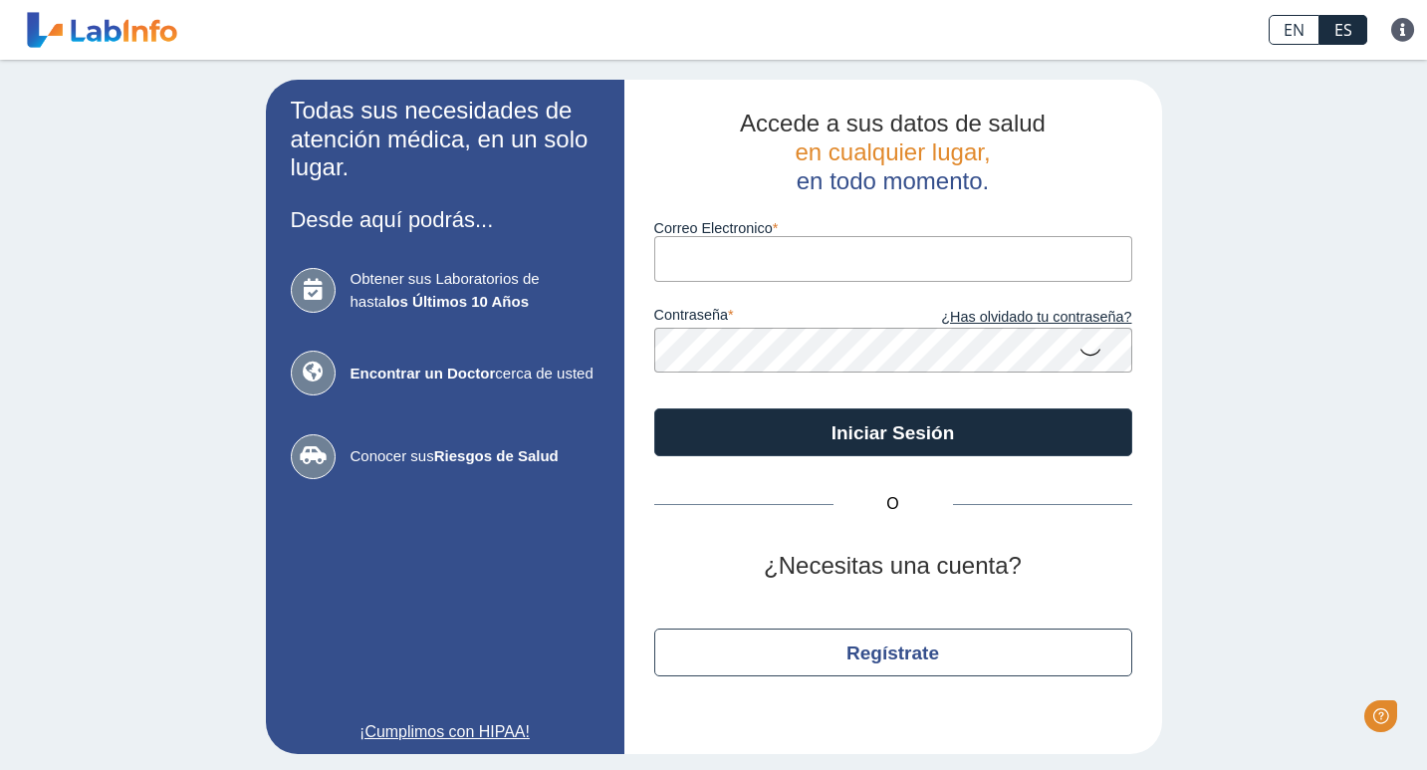
click at [978, 236] on label "Correo Electronico" at bounding box center [893, 228] width 478 height 16
click at [978, 237] on input "Correo Electronico" at bounding box center [893, 258] width 478 height 45
click at [978, 256] on input "Correo Electronico" at bounding box center [893, 258] width 478 height 45
type input "[EMAIL_ADDRESS][DOMAIN_NAME]"
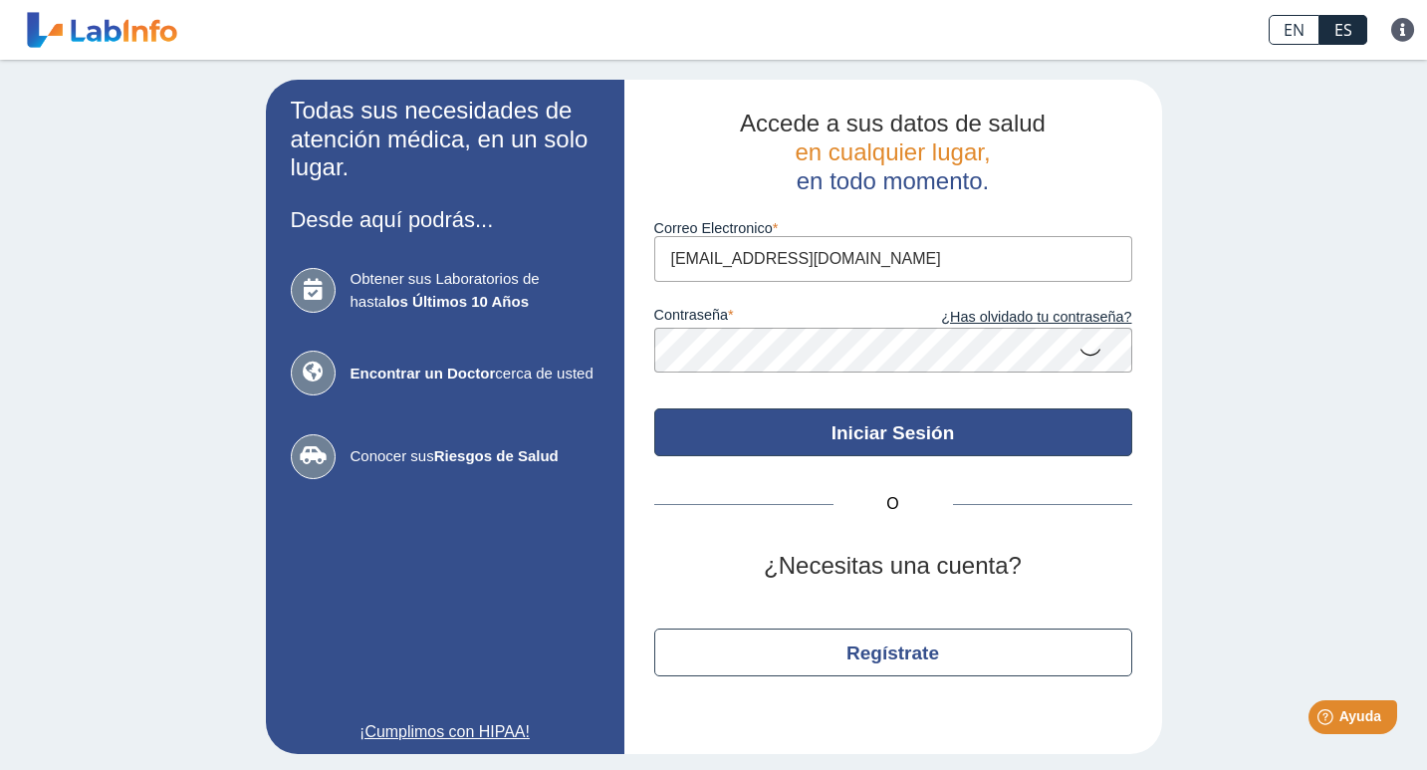
click at [903, 435] on button "Iniciar Sesión" at bounding box center [893, 432] width 478 height 48
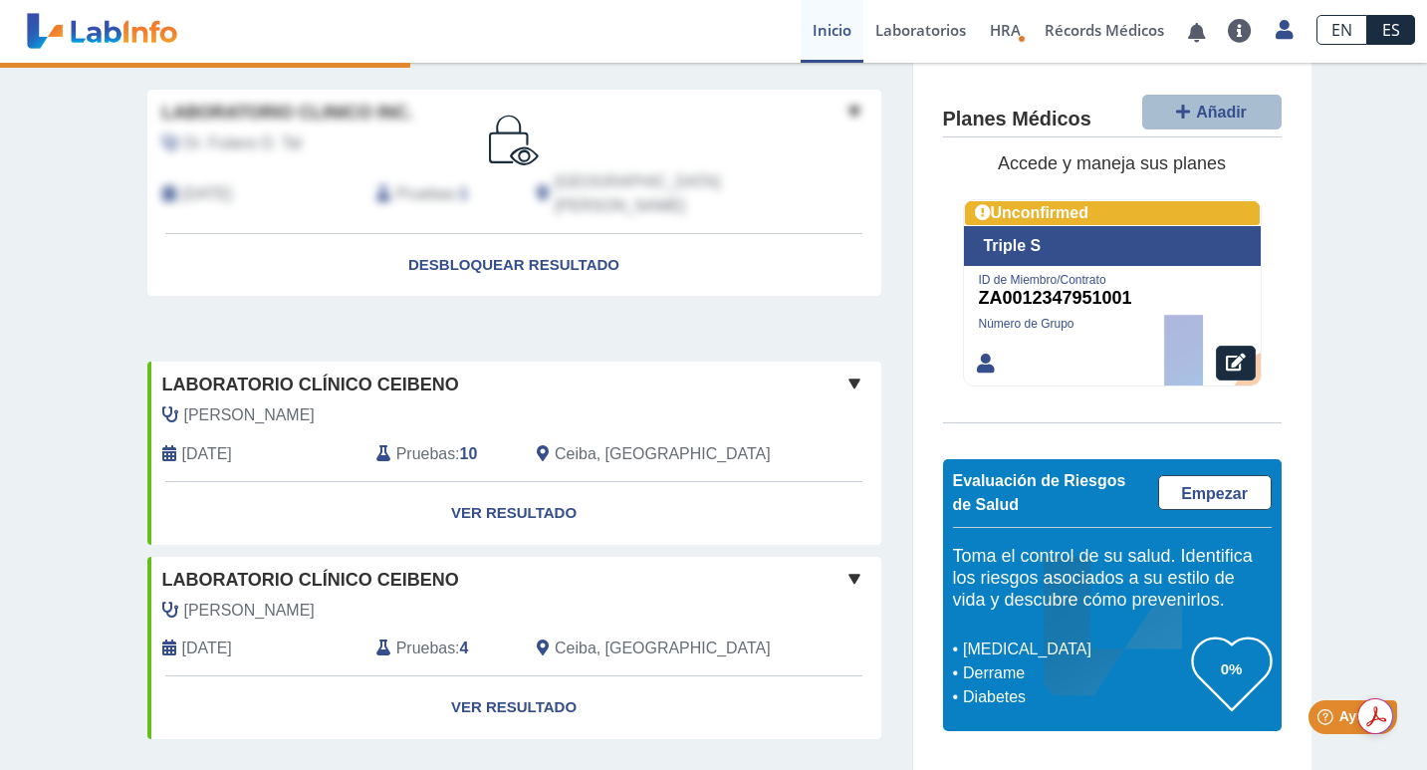
scroll to position [334, 0]
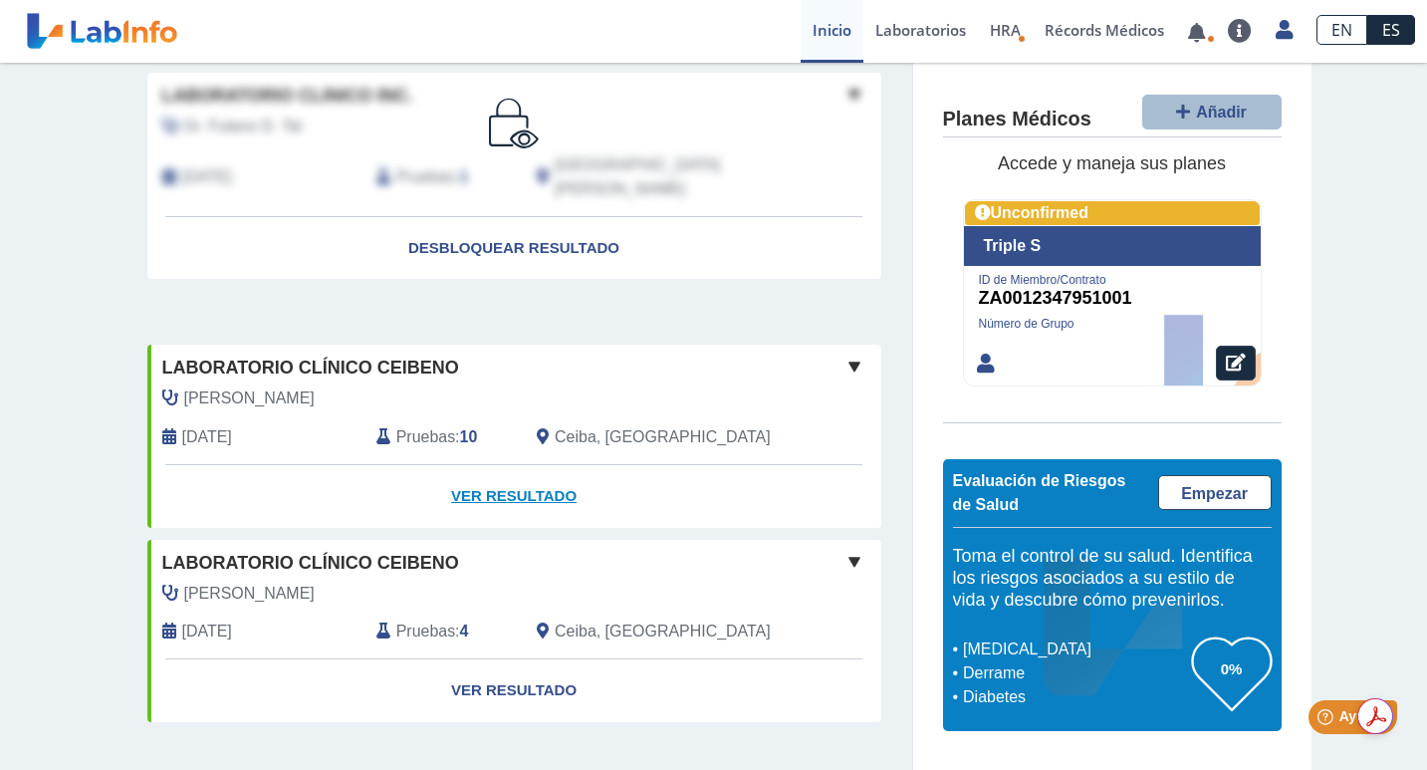
click at [535, 482] on link "Ver Resultado" at bounding box center [514, 496] width 734 height 63
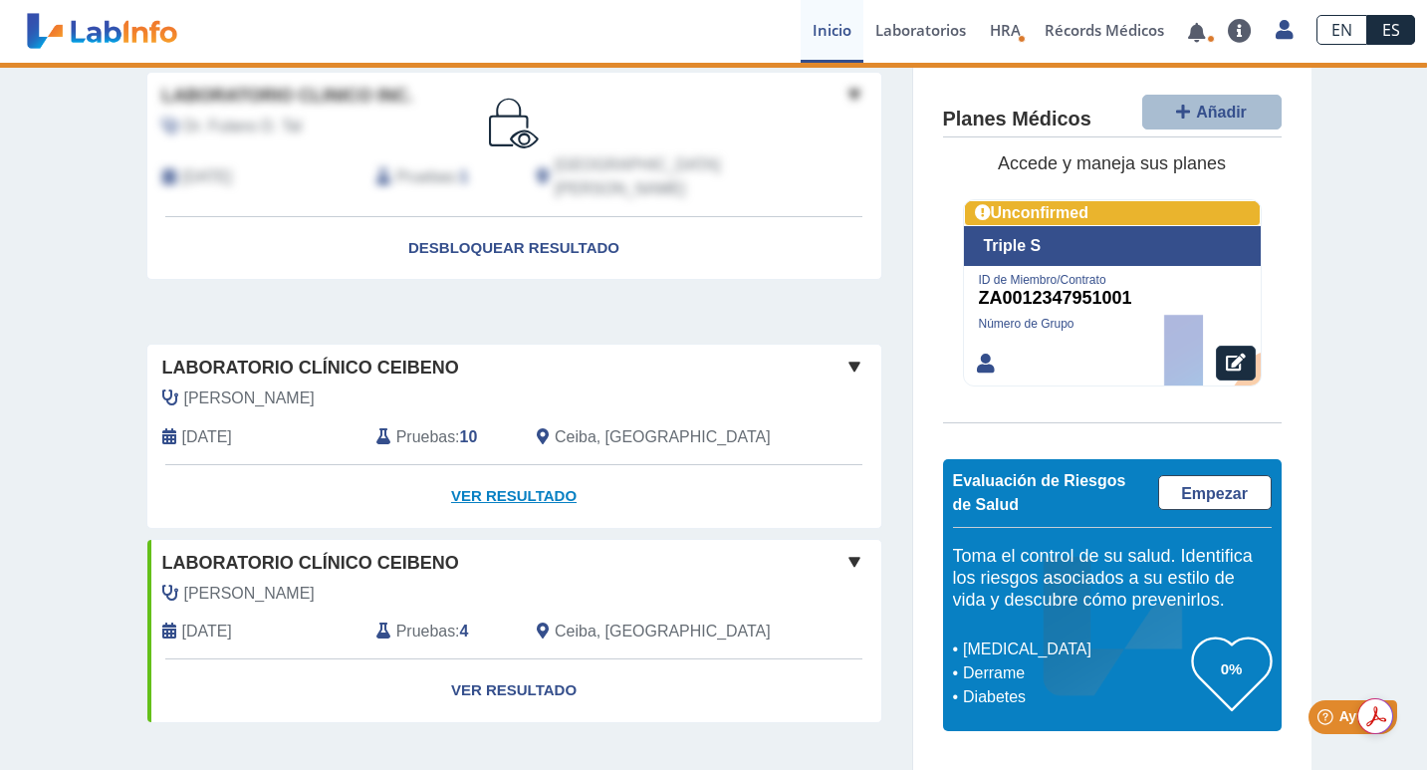
click at [506, 465] on link "Ver Resultado" at bounding box center [514, 496] width 734 height 63
click at [857, 354] on span at bounding box center [854, 366] width 24 height 24
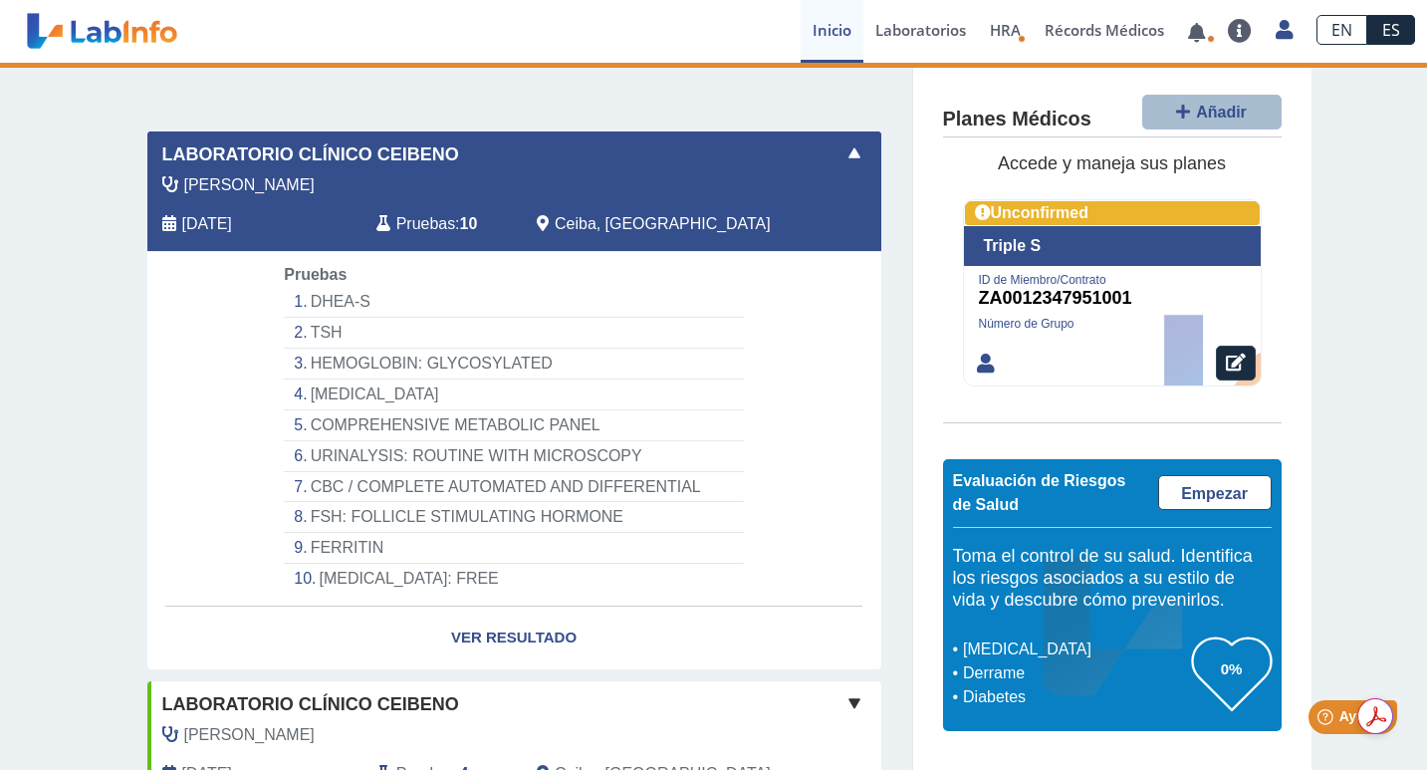
scroll to position [552, 0]
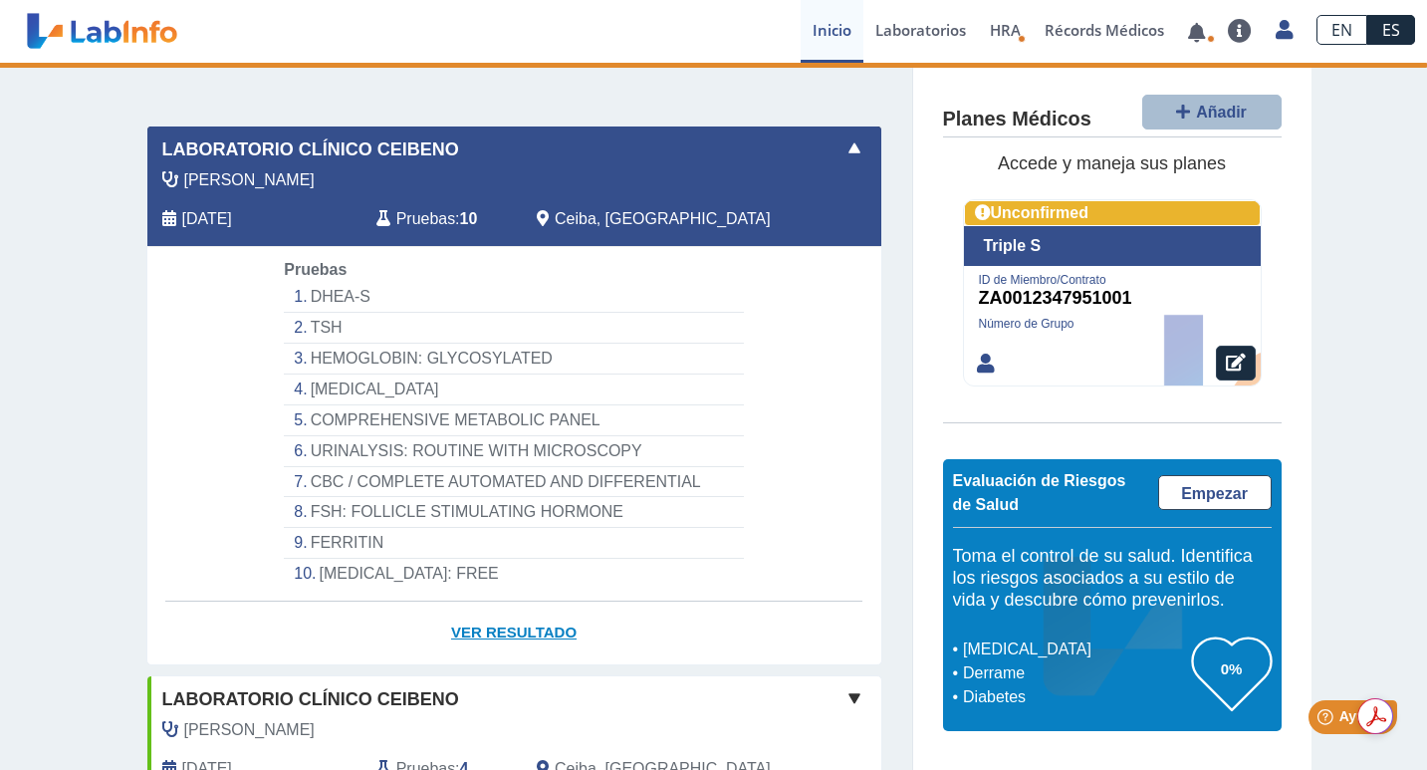
click at [705, 601] on link "Ver Resultado" at bounding box center [514, 632] width 734 height 63
click at [554, 613] on link "Ver Resultado" at bounding box center [514, 632] width 734 height 63
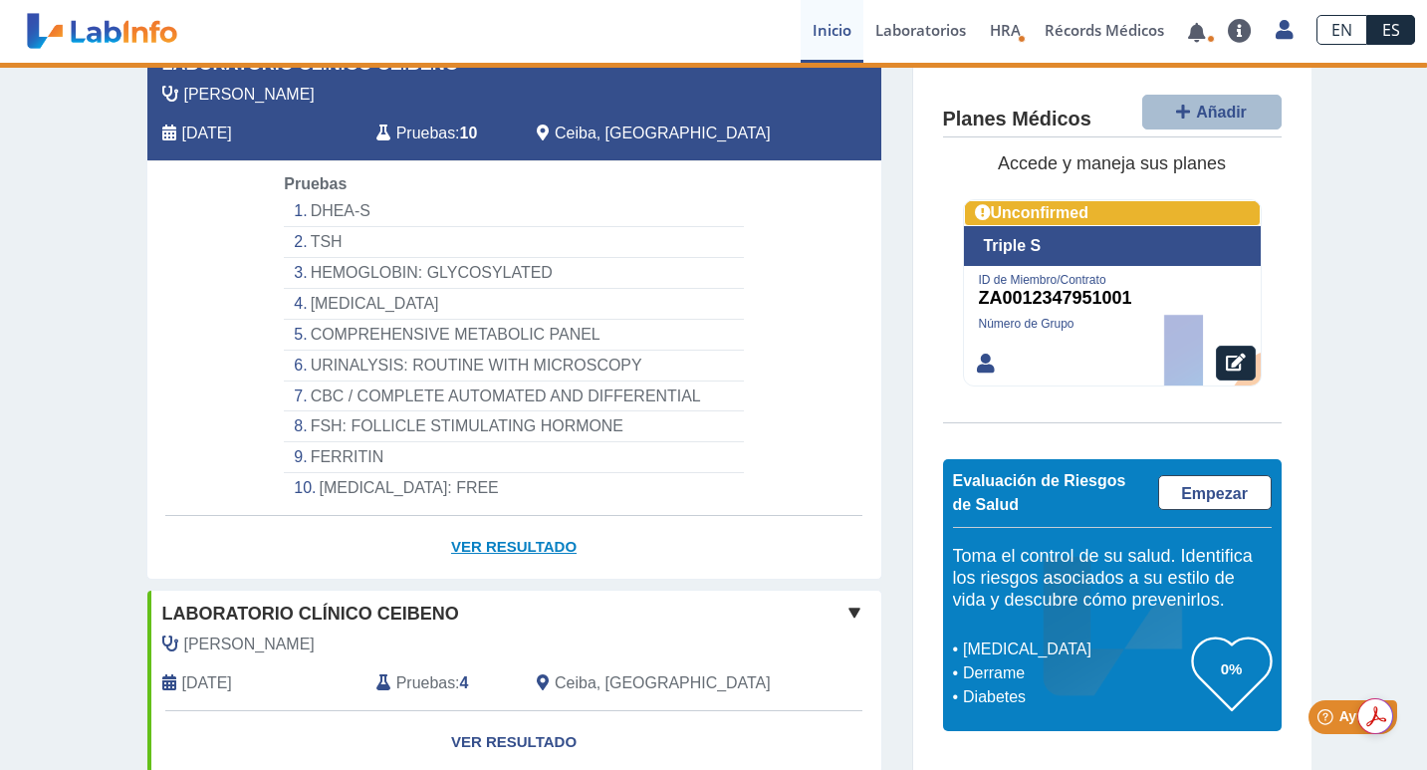
scroll to position [688, 0]
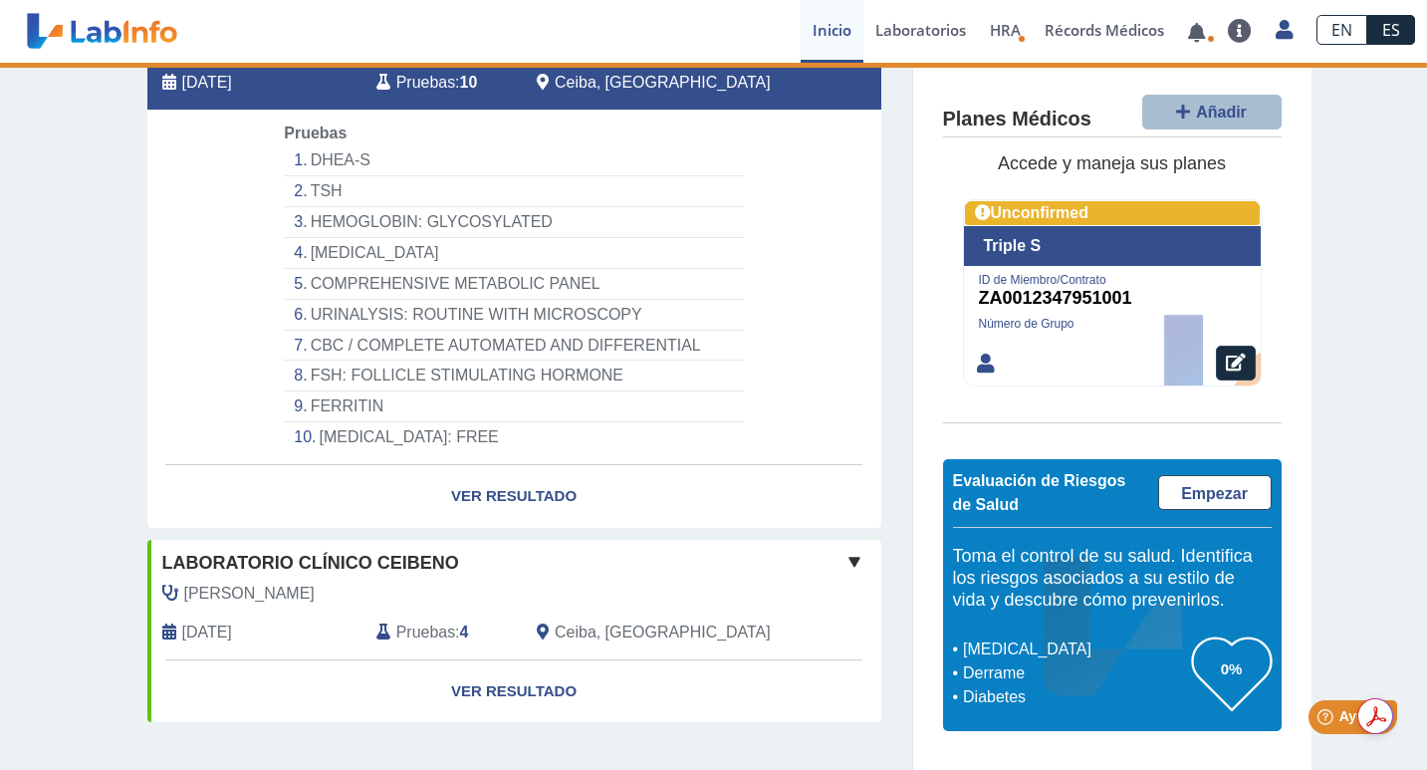
click at [425, 422] on li "[MEDICAL_DATA]: FREE" at bounding box center [513, 437] width 459 height 30
click at [506, 482] on link "Ver Resultado" at bounding box center [514, 496] width 734 height 63
click at [347, 238] on li "[MEDICAL_DATA]" at bounding box center [513, 253] width 459 height 31
click at [930, 19] on link "Laboratorios" at bounding box center [920, 31] width 114 height 63
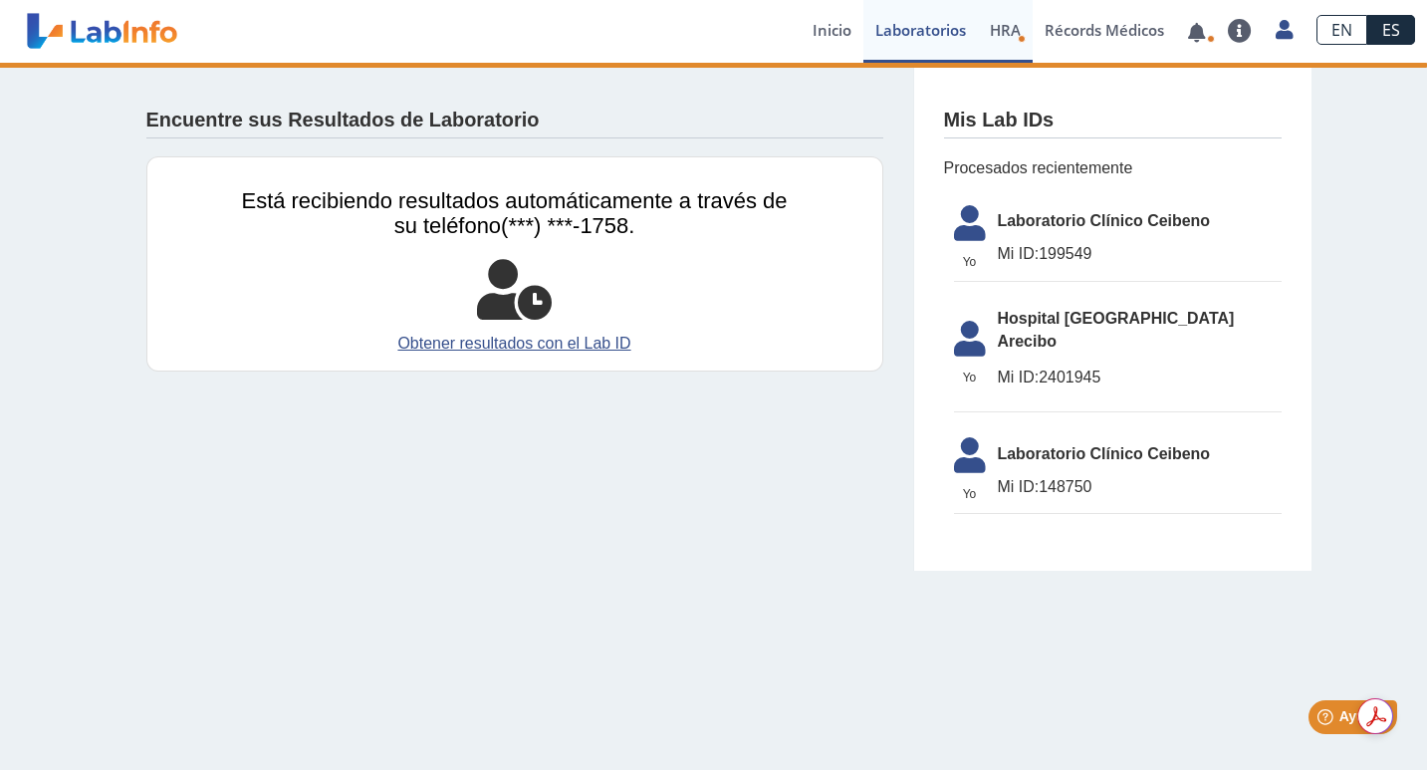
click at [1011, 27] on span "HRA" at bounding box center [1005, 30] width 31 height 20
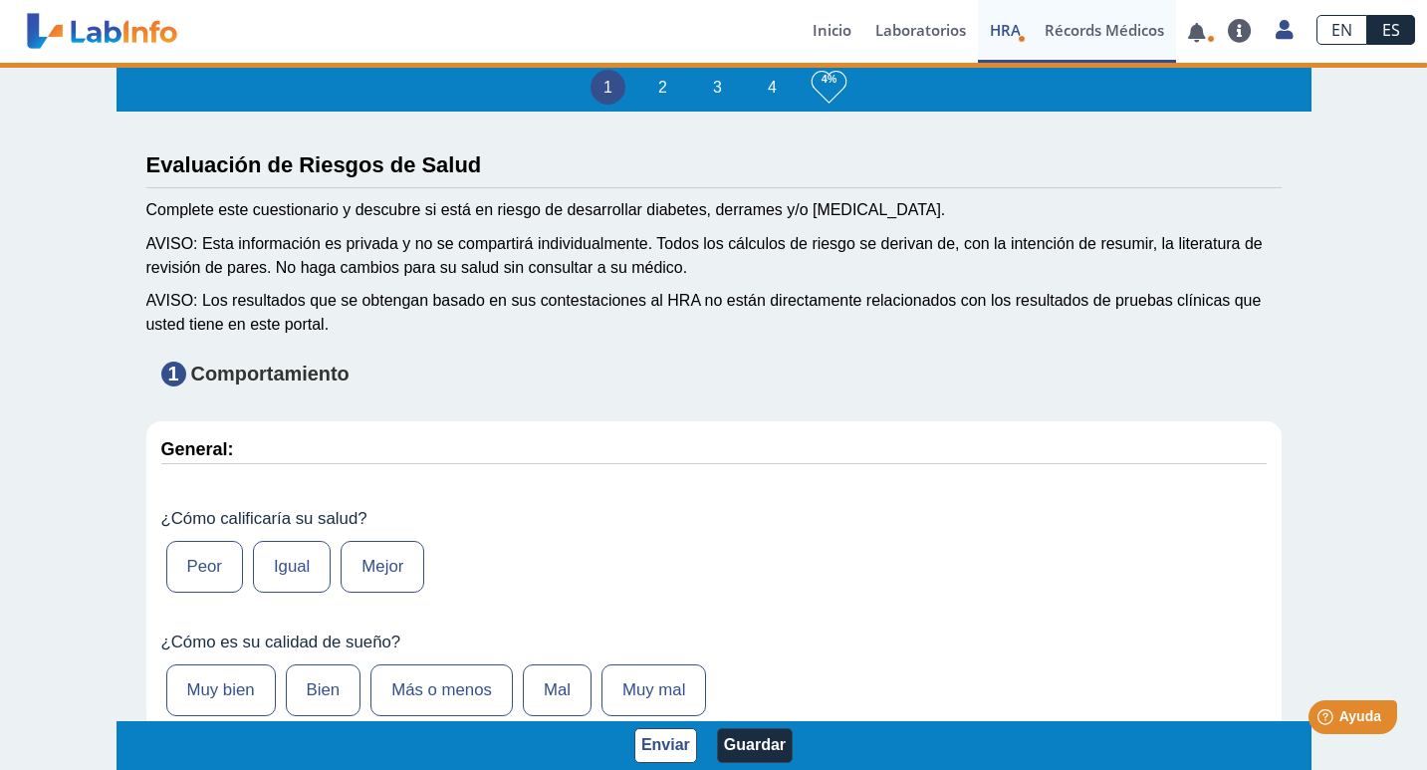
type input "[PERSON_NAME]"
type input "[DATE]"
select select
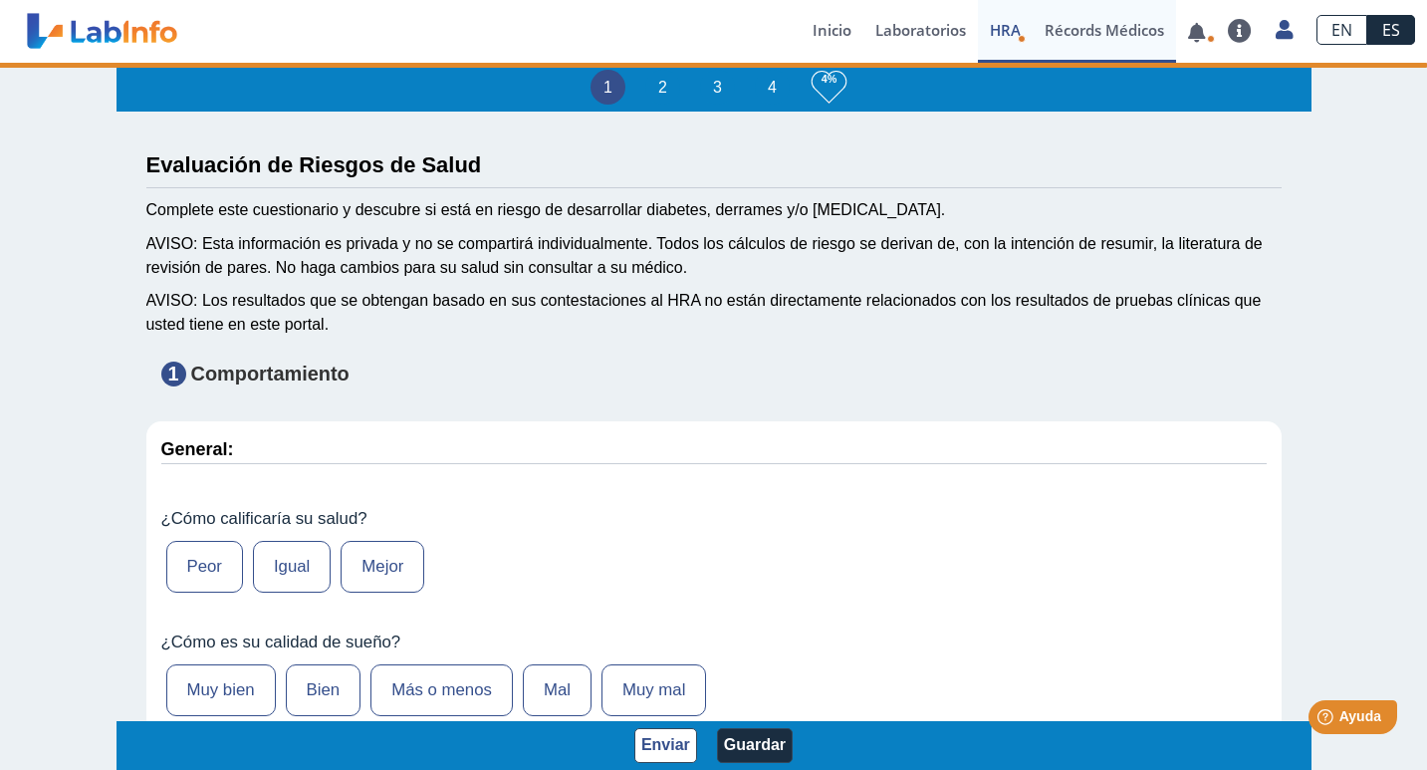
select select
click at [1115, 39] on link "Récords Médicos" at bounding box center [1103, 31] width 143 height 63
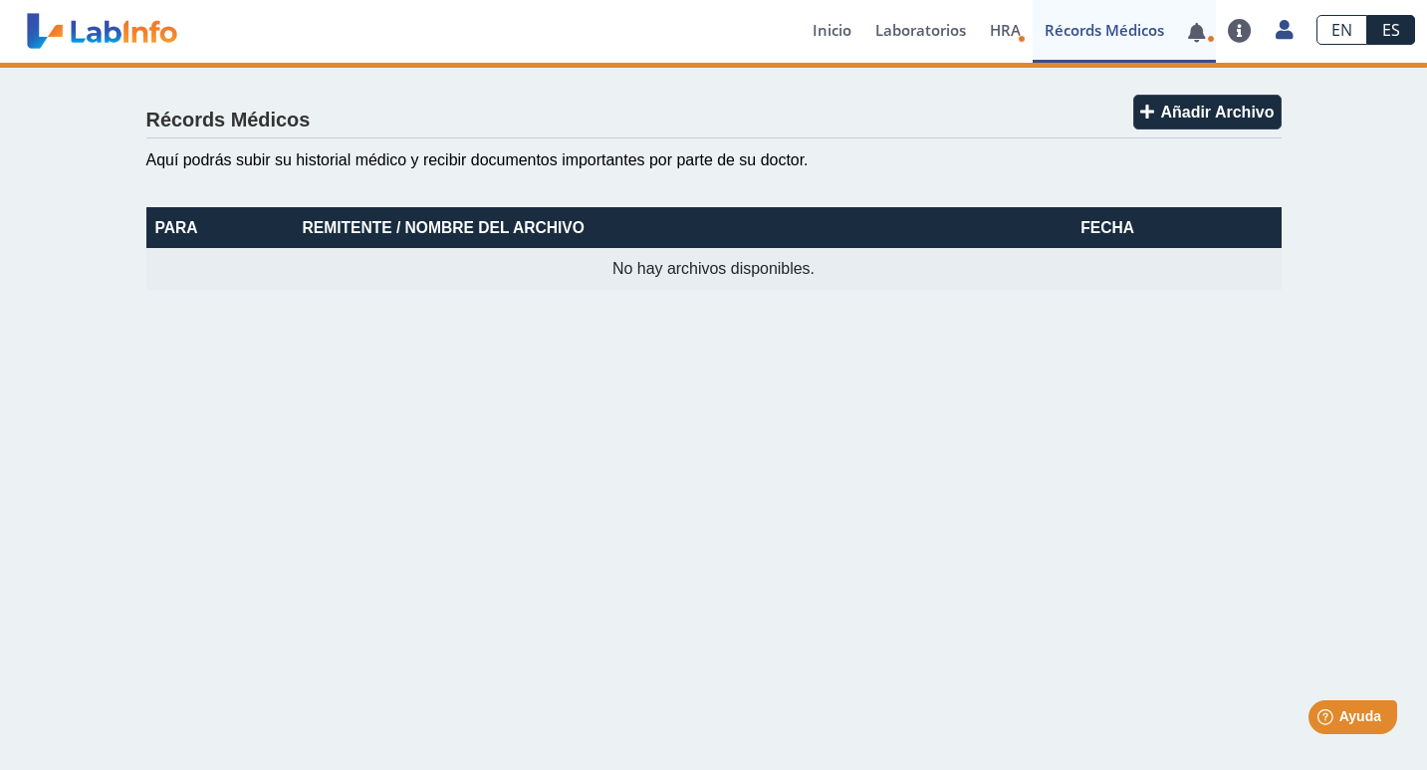
click at [1199, 40] on link at bounding box center [1196, 32] width 41 height 15
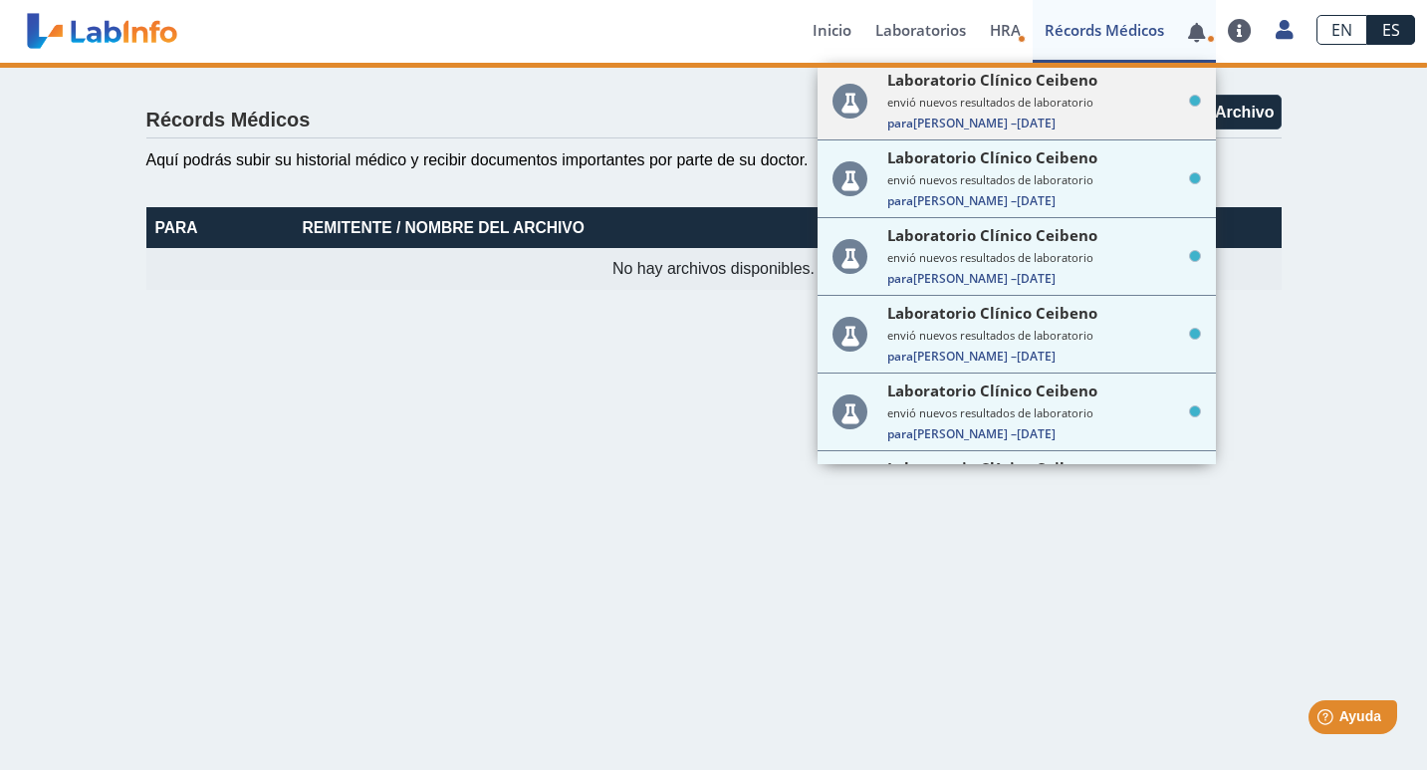
click at [1130, 125] on span "Para [PERSON_NAME] – [DATE]" at bounding box center [1044, 122] width 314 height 17
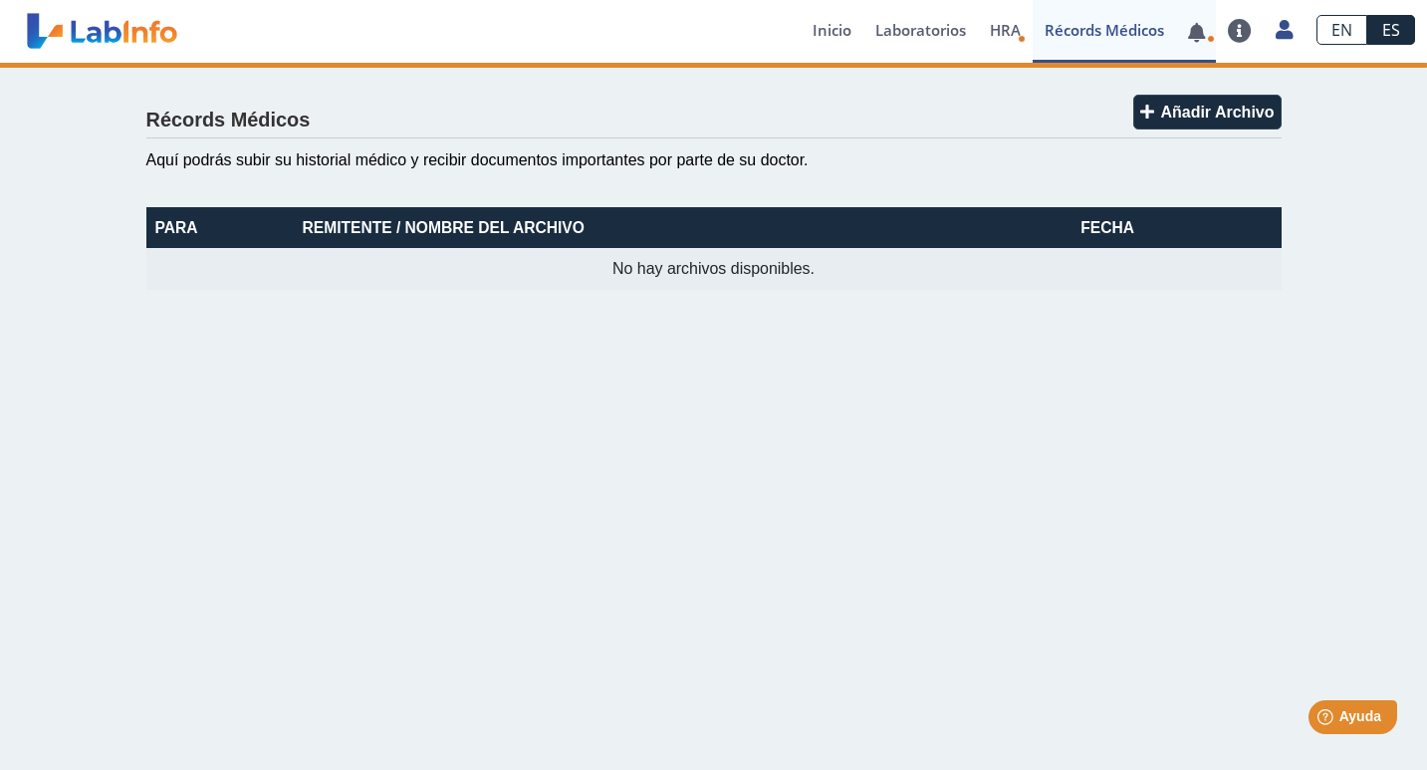
click at [1210, 36] on icon at bounding box center [1211, 39] width 8 height 8
click at [835, 37] on link "Inicio" at bounding box center [831, 31] width 63 height 63
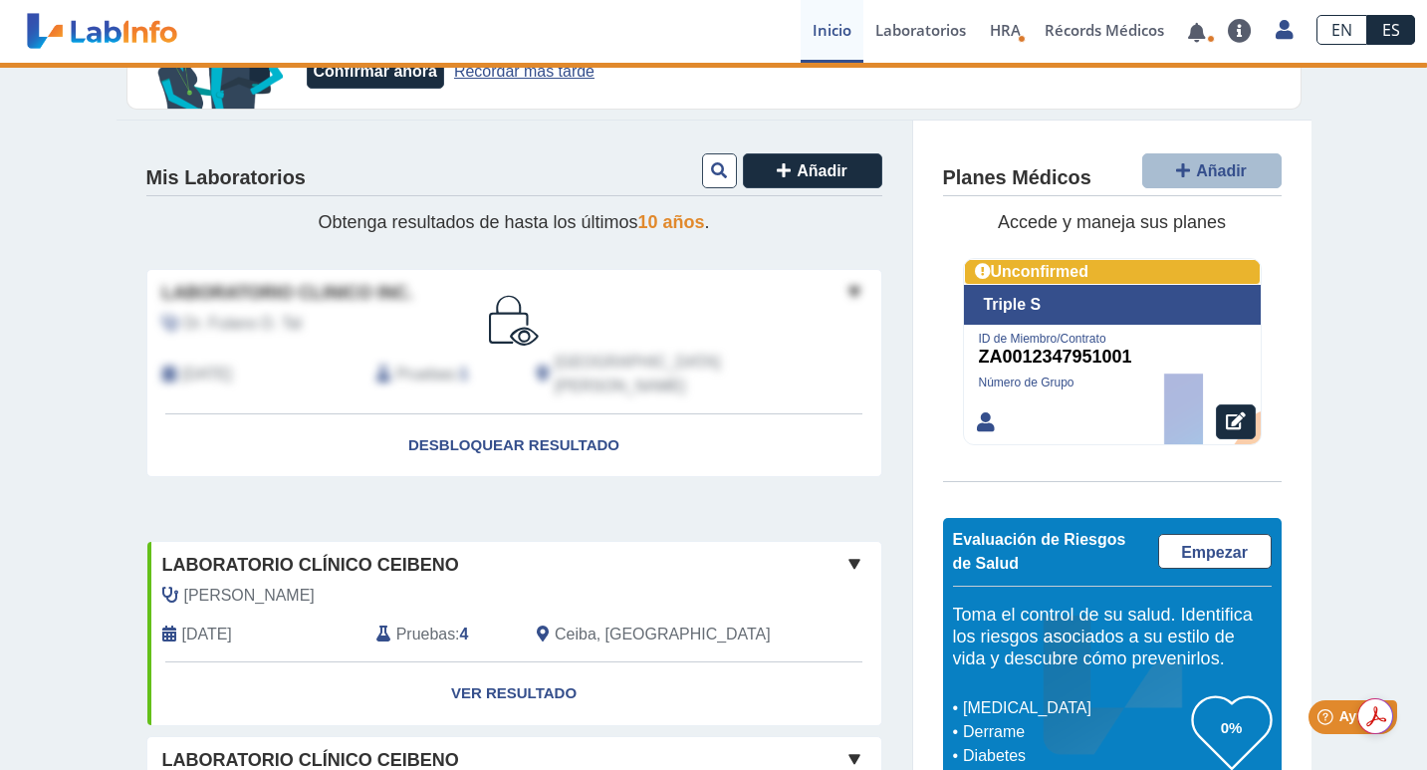
scroll to position [334, 0]
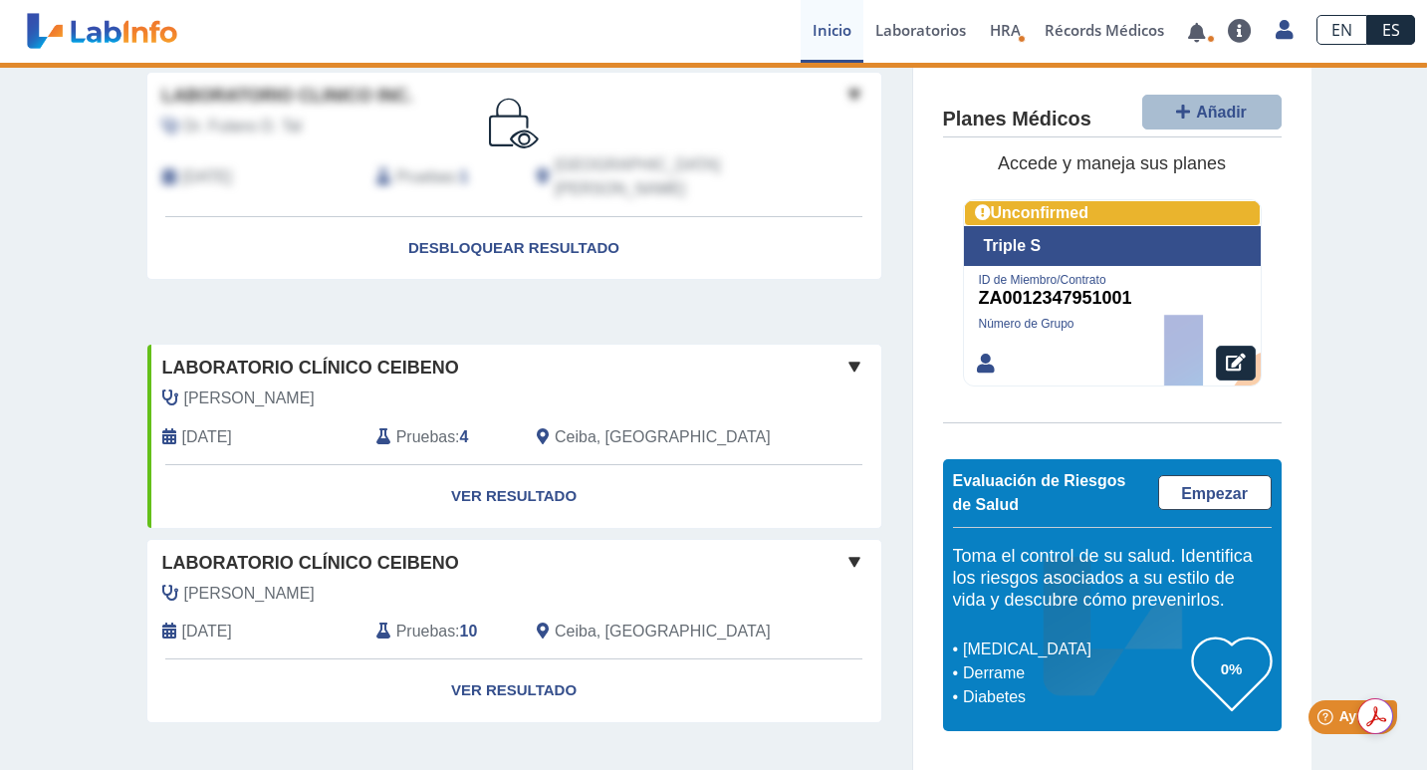
click at [850, 354] on span at bounding box center [854, 366] width 24 height 24
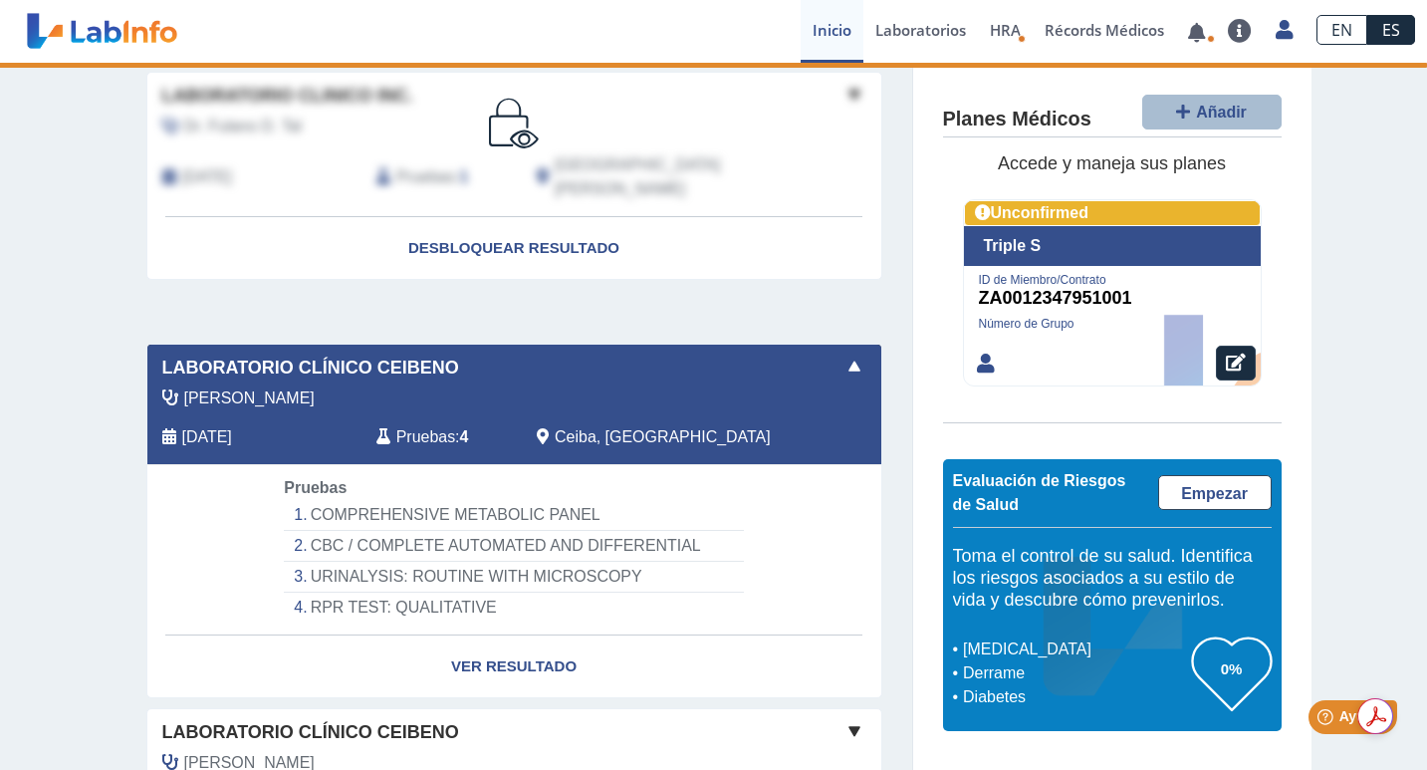
scroll to position [504, 0]
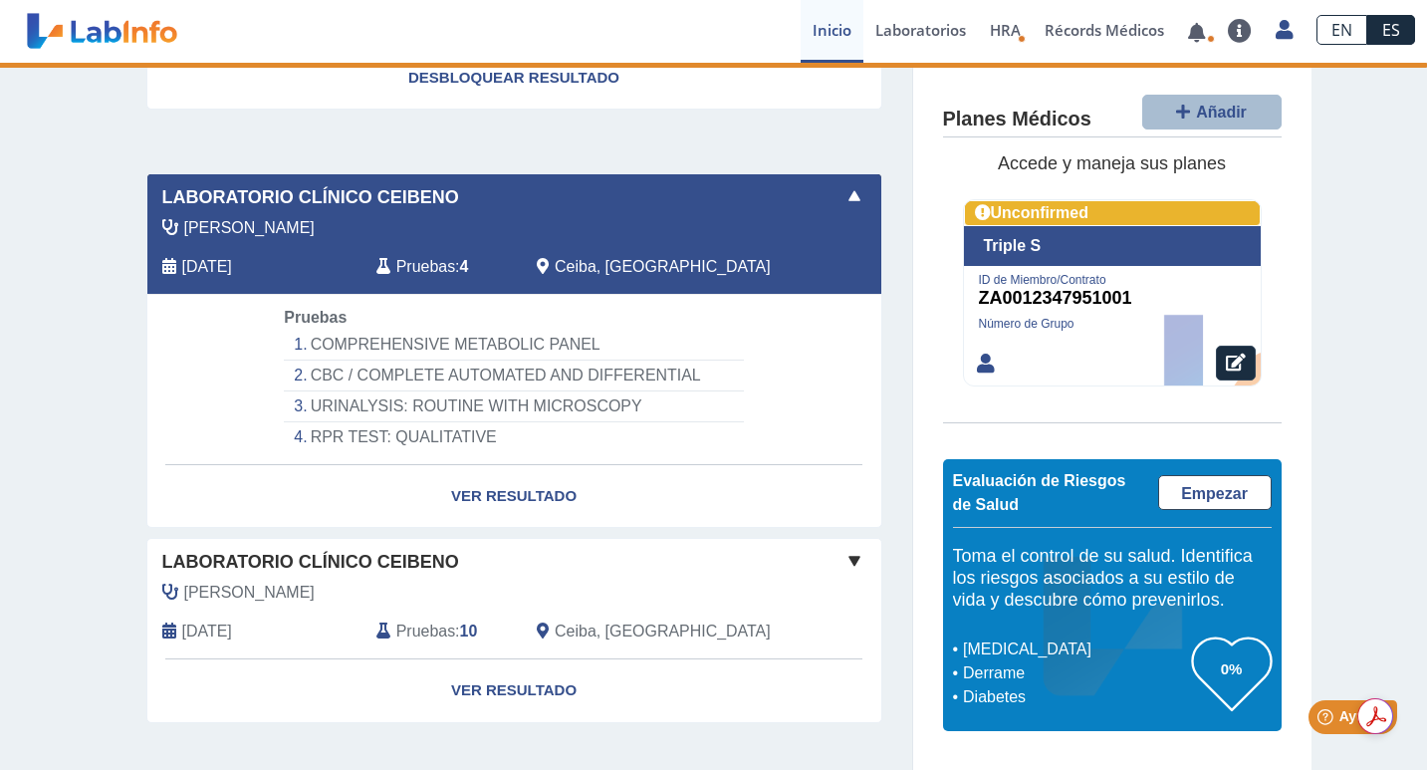
click at [854, 549] on span at bounding box center [854, 561] width 24 height 24
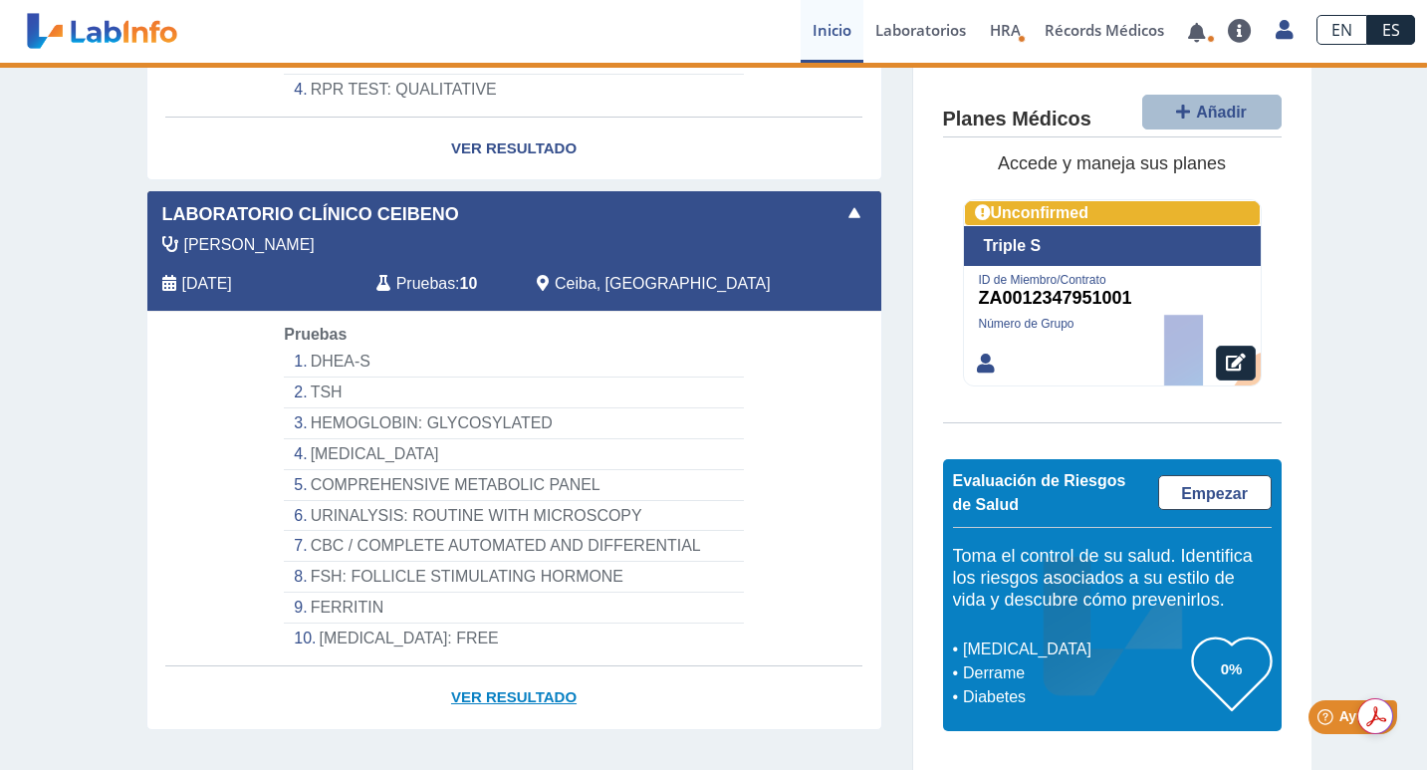
scroll to position [858, 0]
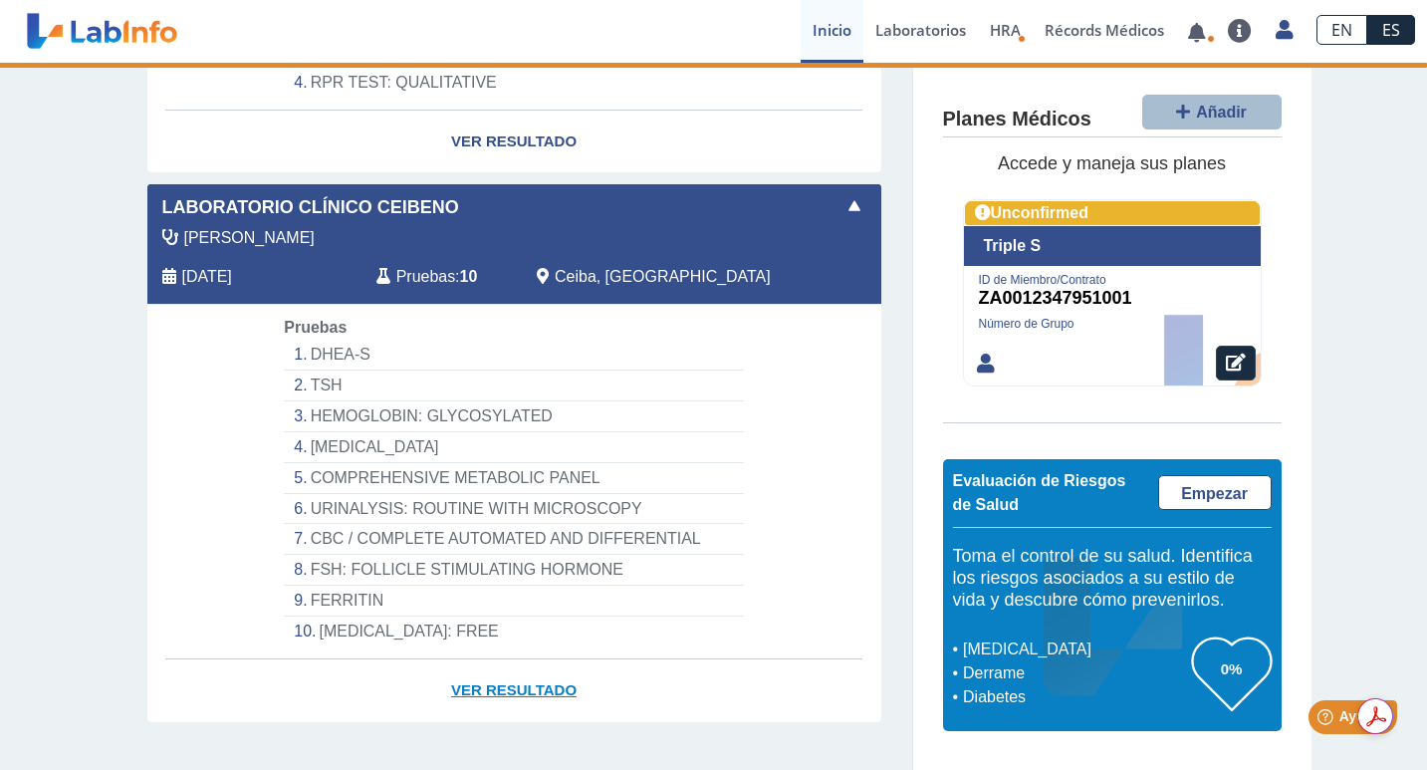
click at [549, 669] on link "Ver Resultado" at bounding box center [514, 690] width 734 height 63
click at [549, 666] on link "Ver Resultado" at bounding box center [514, 690] width 734 height 63
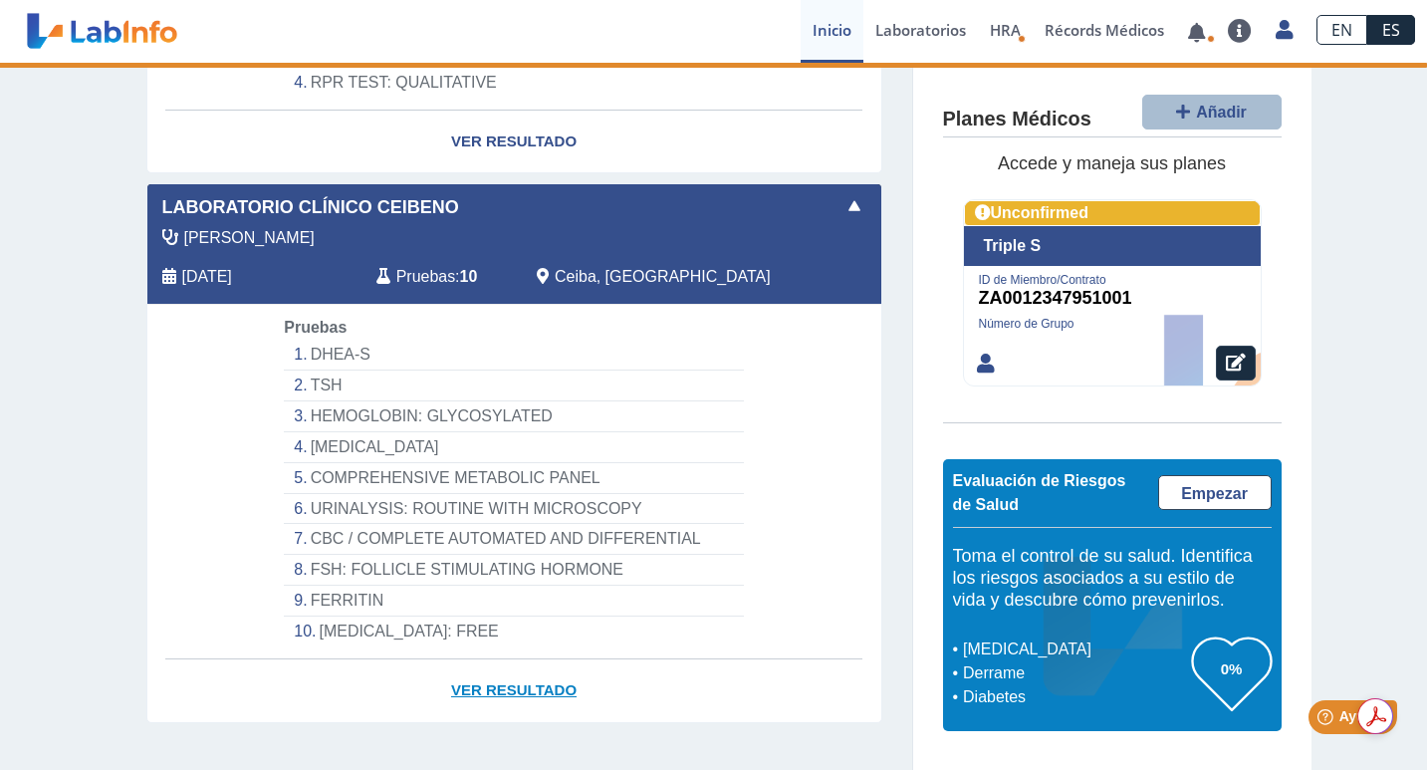
click at [549, 666] on link "Ver Resultado" at bounding box center [514, 690] width 734 height 63
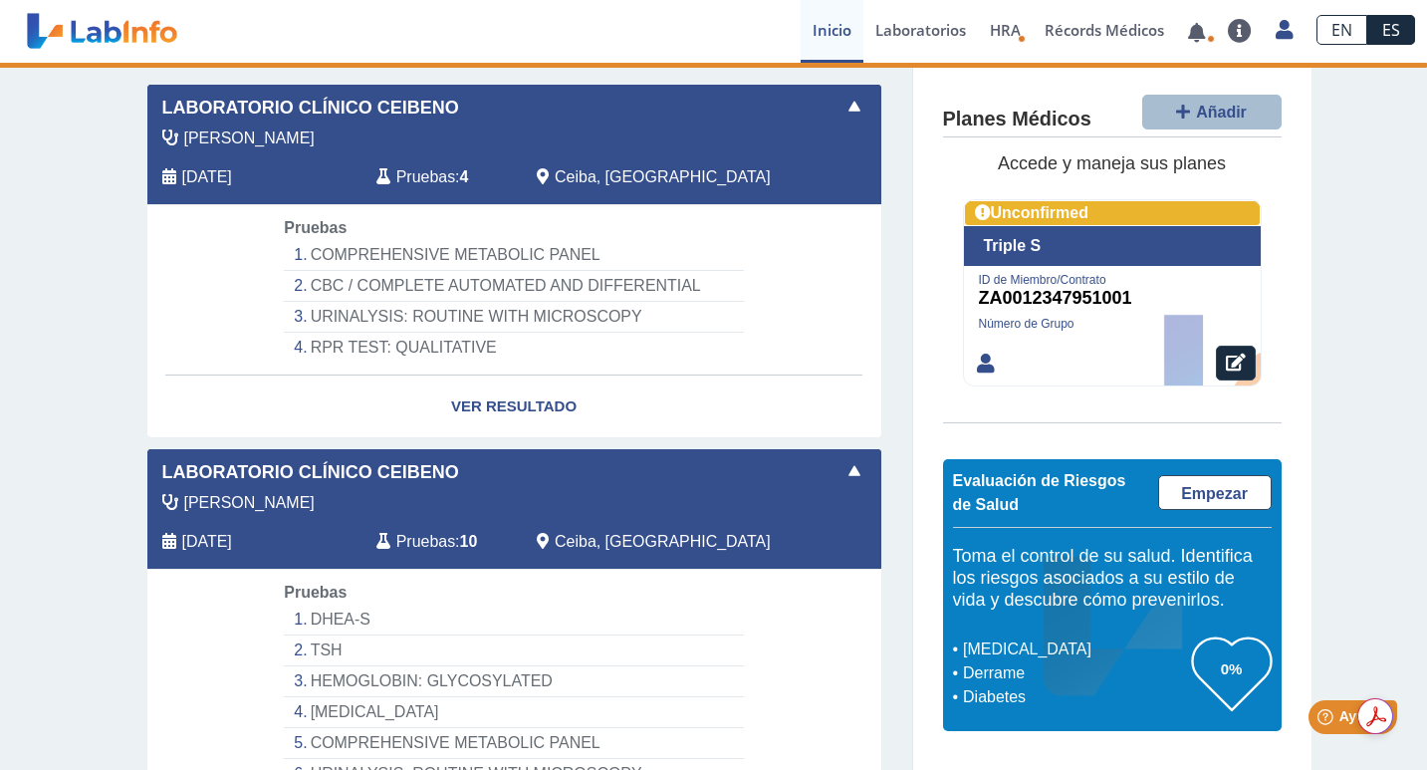
scroll to position [260, 0]
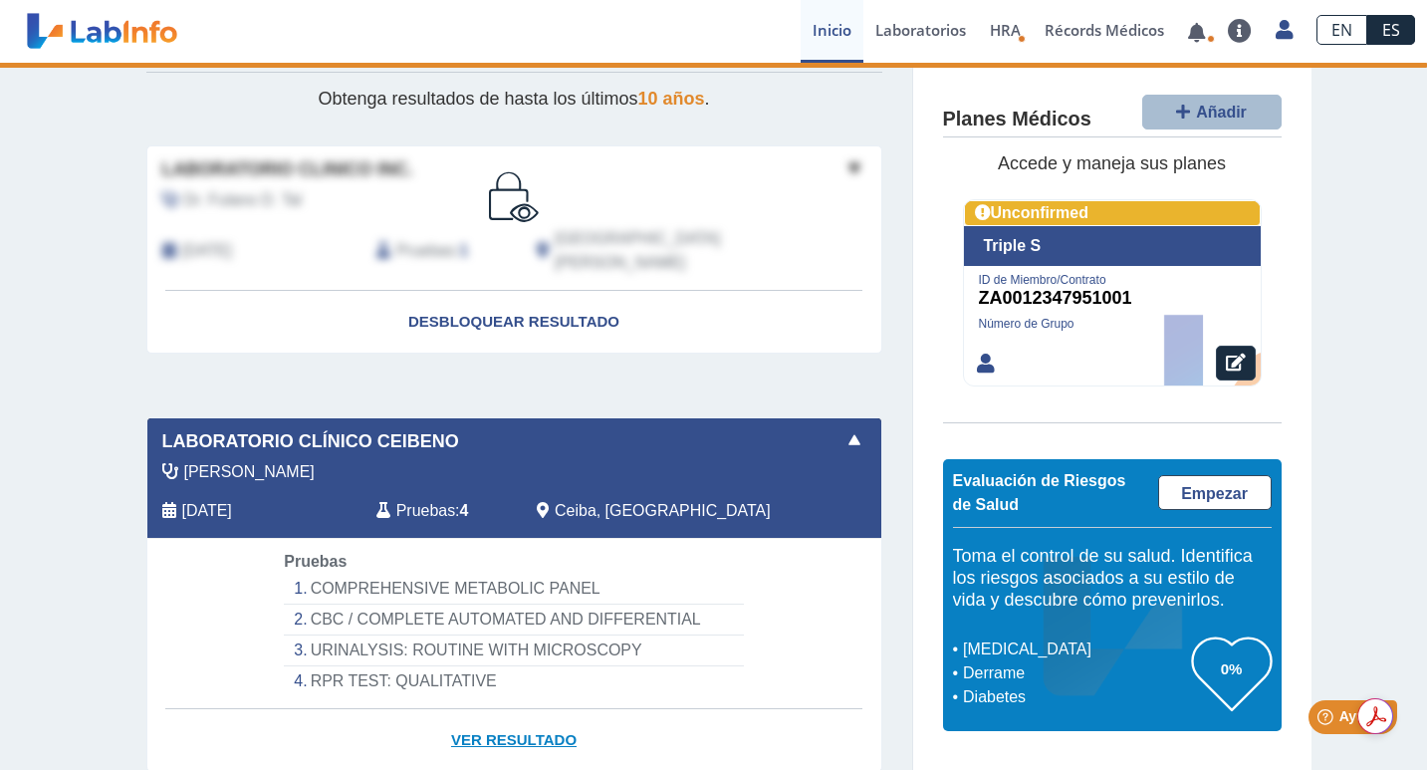
click at [523, 714] on link "Ver Resultado" at bounding box center [514, 740] width 734 height 63
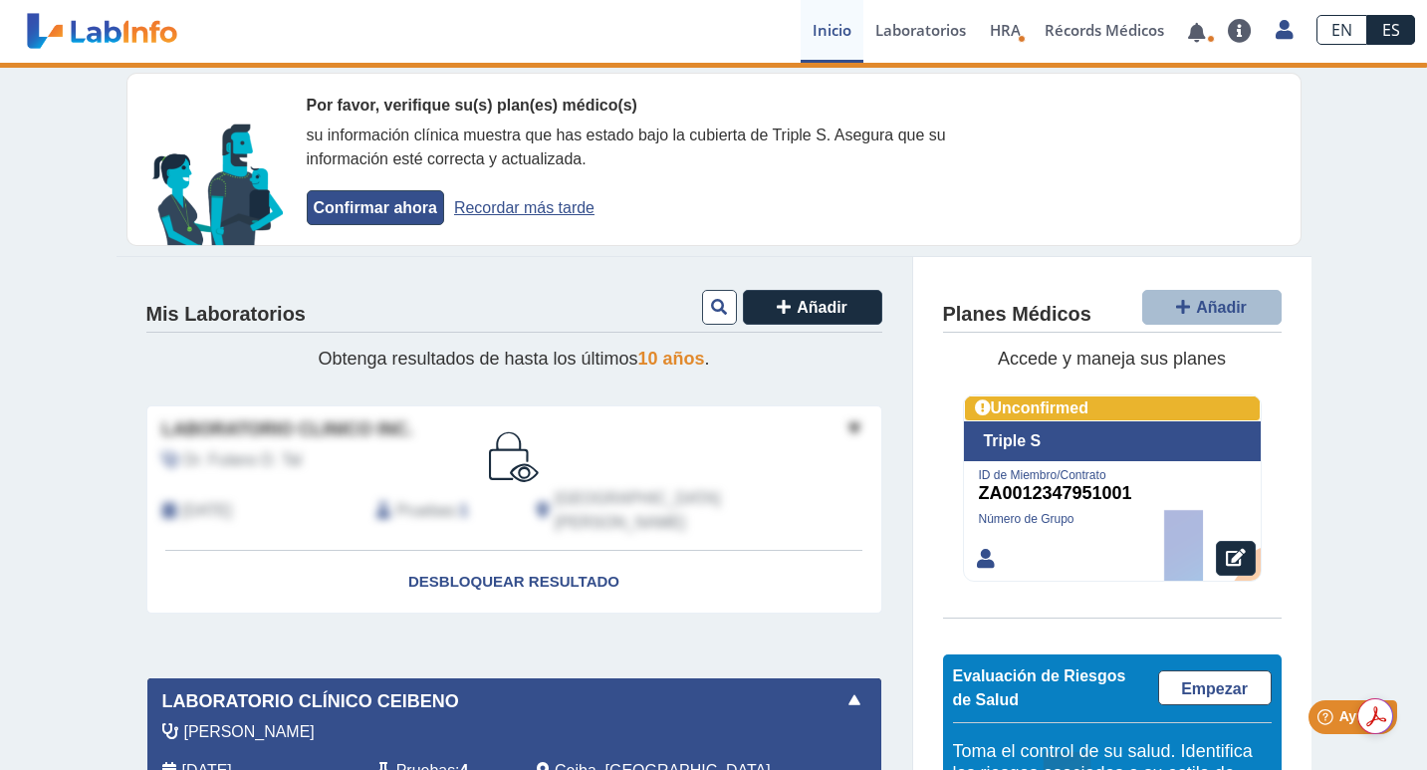
click at [418, 218] on button "Confirmar ahora" at bounding box center [375, 207] width 137 height 35
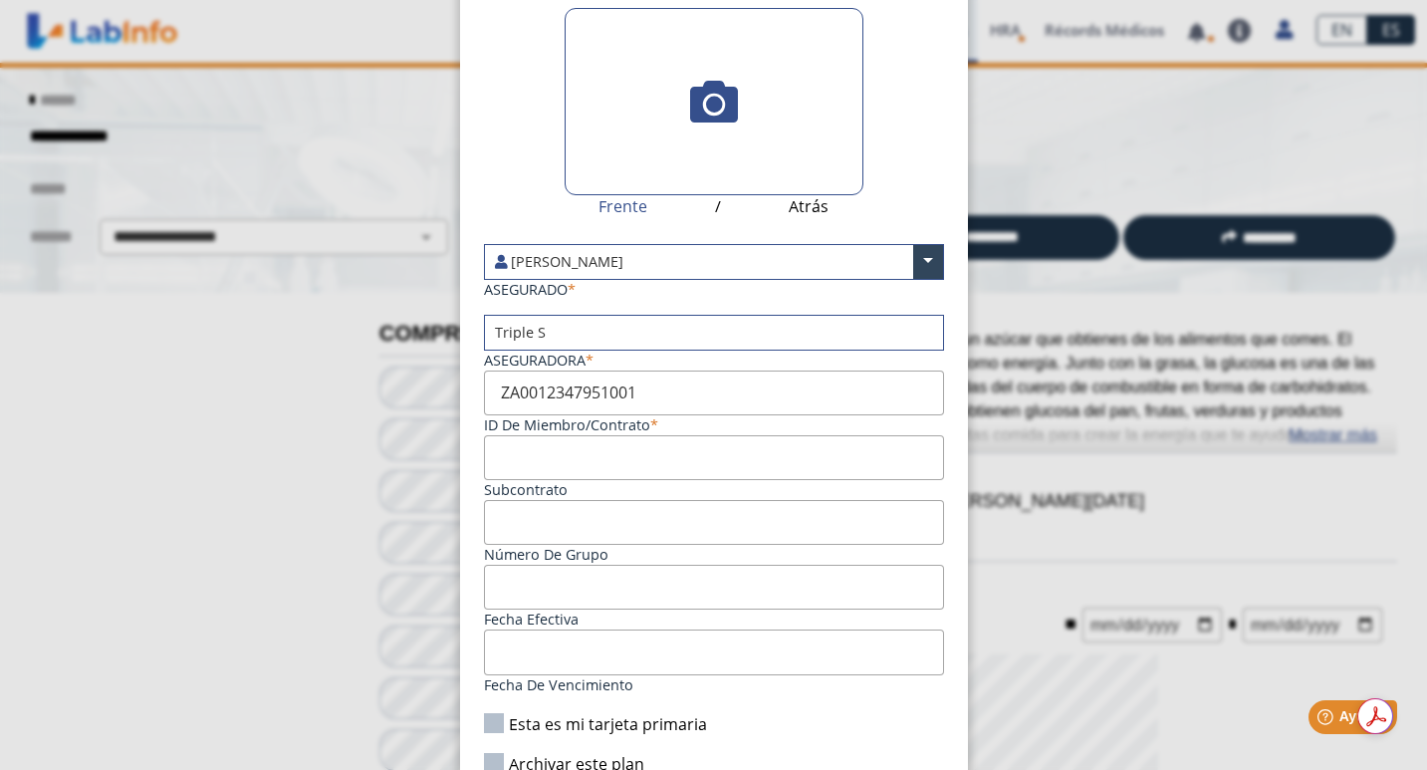
scroll to position [174, 0]
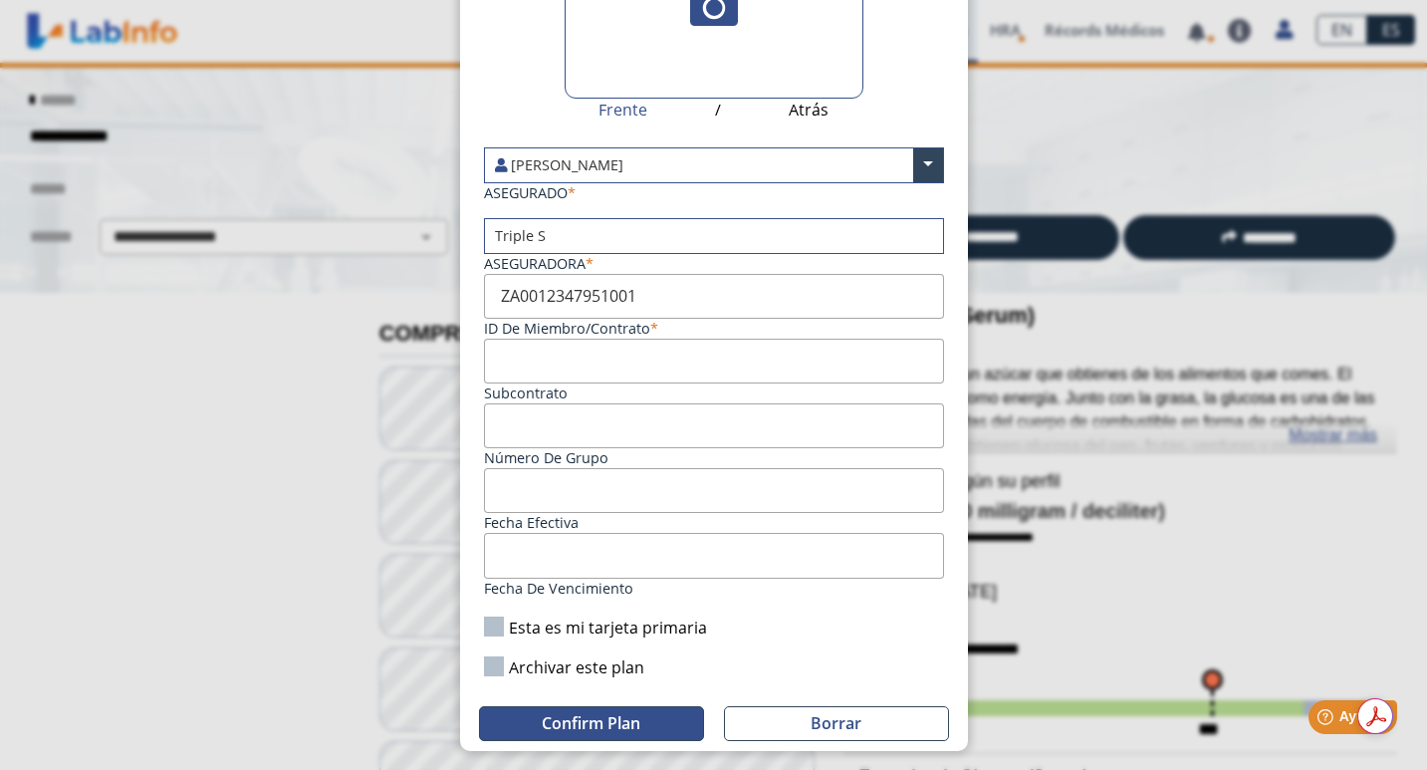
click at [640, 714] on span "Confirm Plan" at bounding box center [591, 723] width 99 height 22
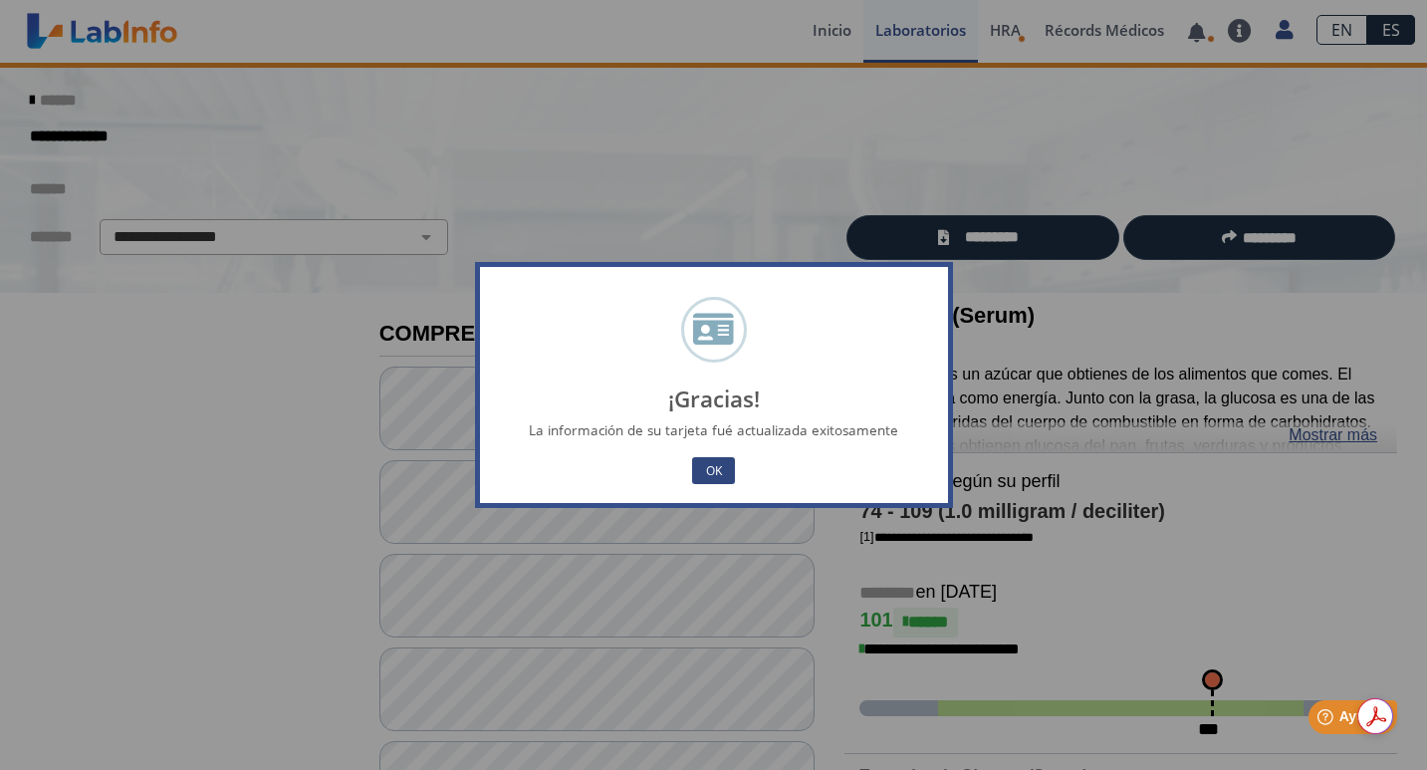
click at [715, 473] on button "OK" at bounding box center [713, 470] width 42 height 27
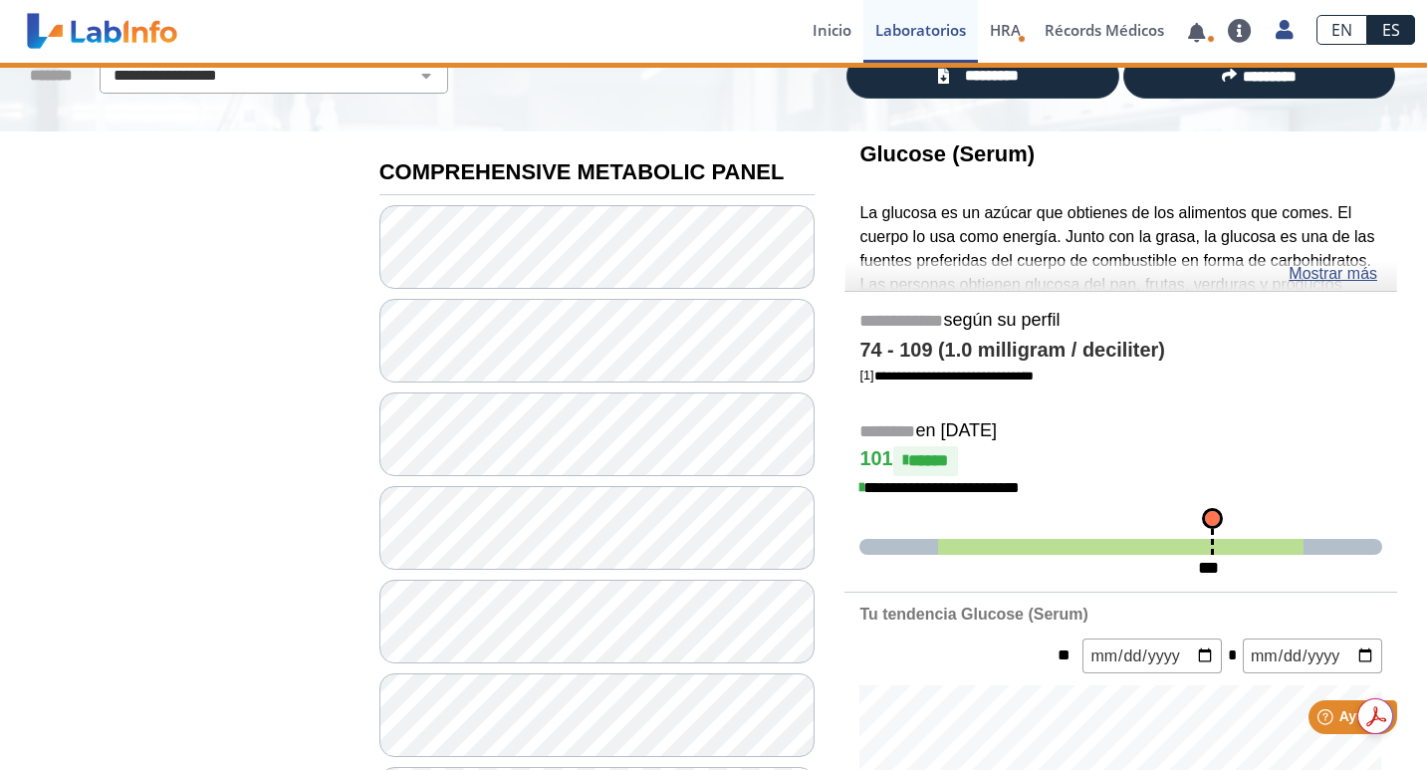
scroll to position [0, 0]
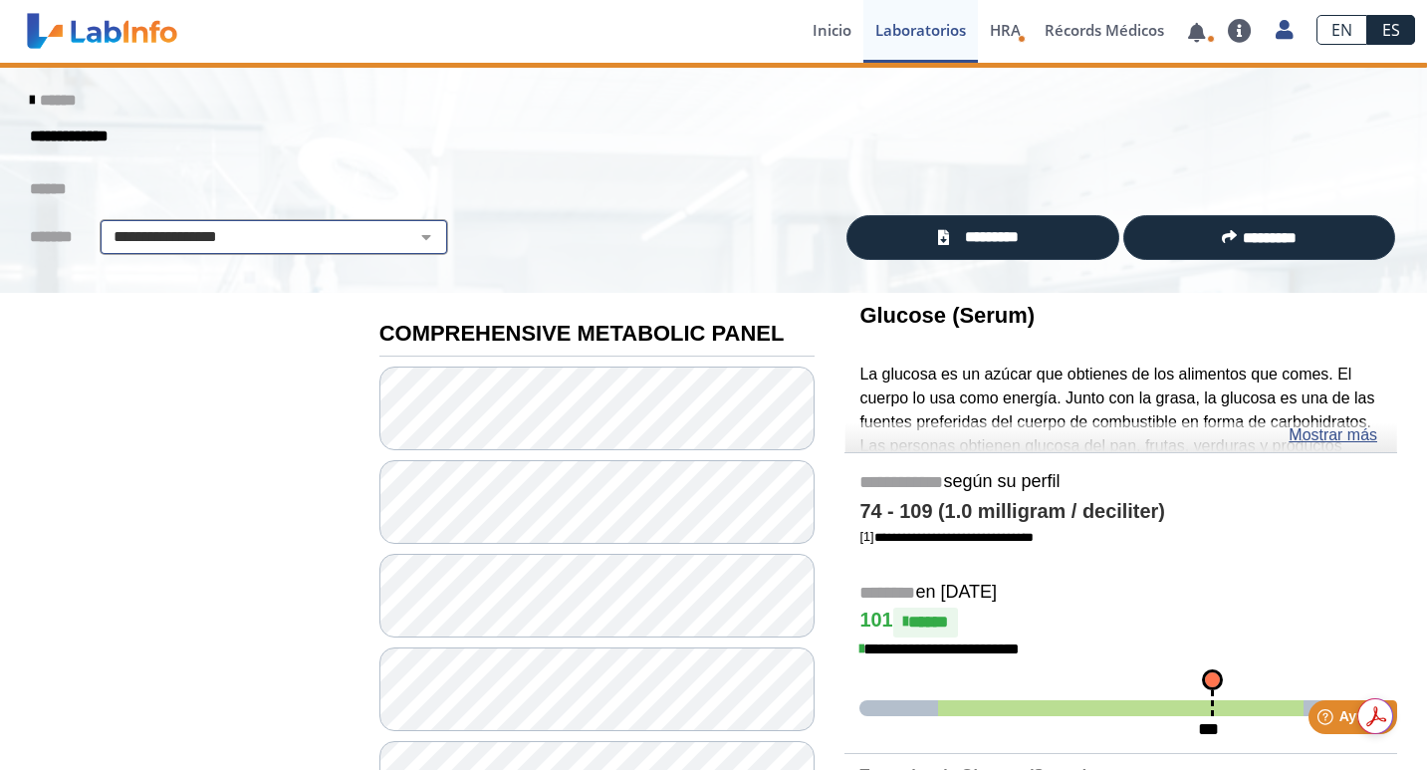
click at [211, 241] on select "**********" at bounding box center [274, 237] width 336 height 24
click at [34, 94] on icon at bounding box center [32, 101] width 4 height 16
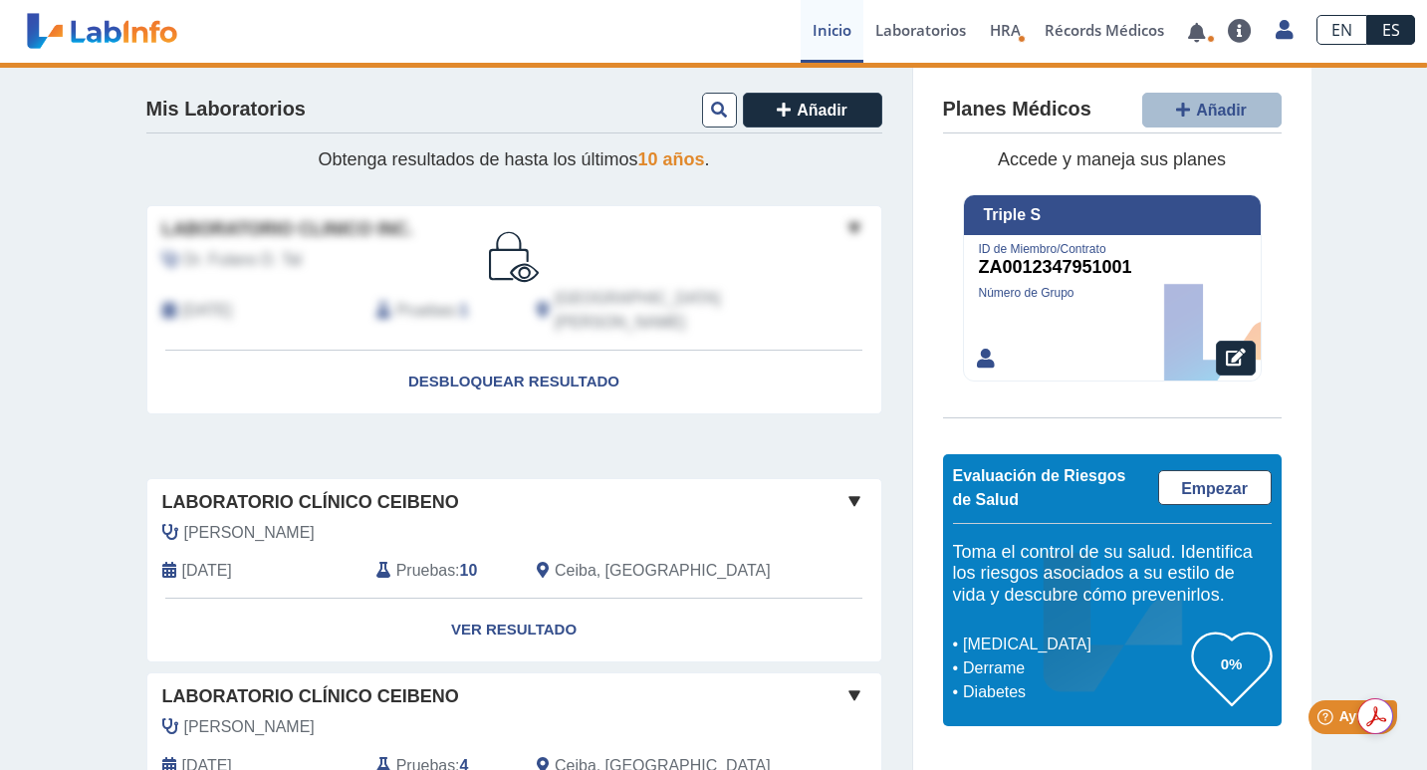
scroll to position [133, 0]
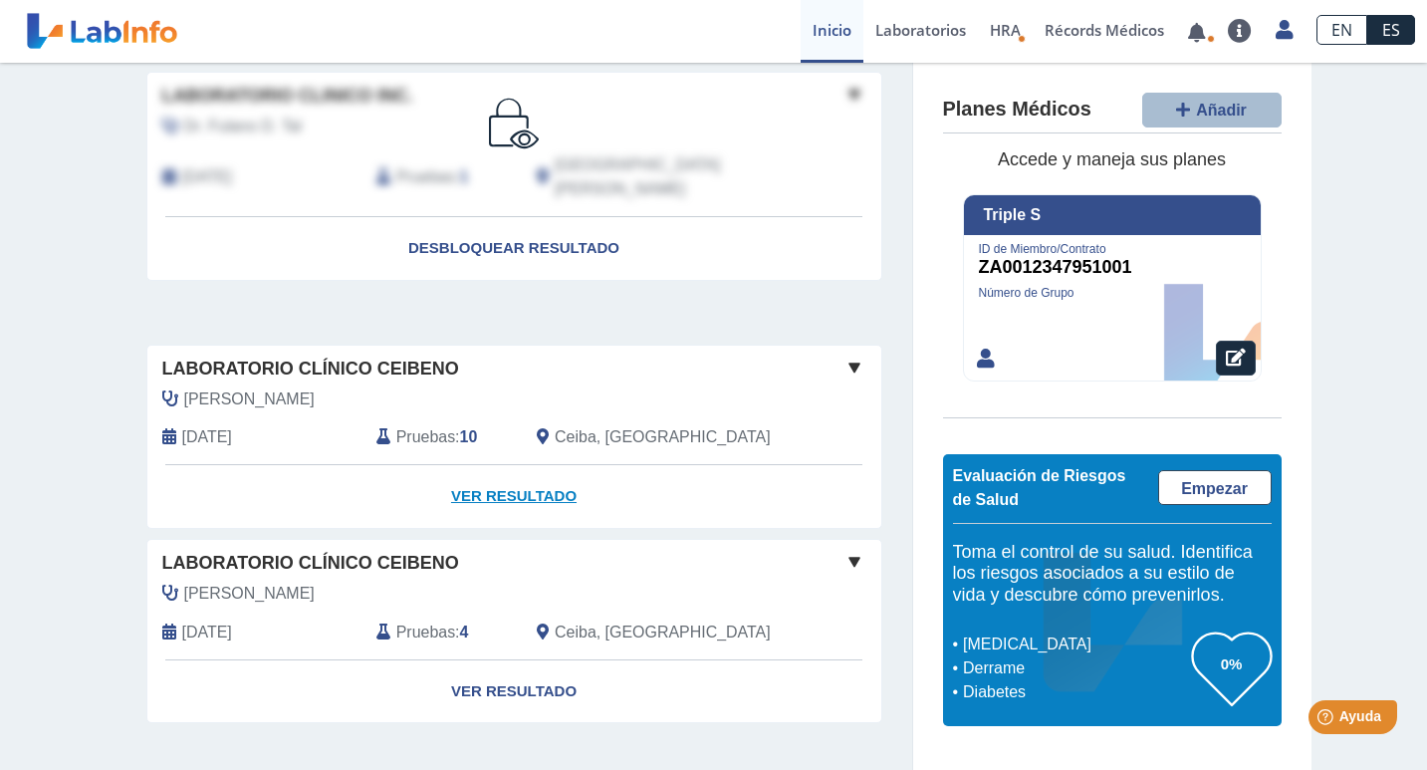
click at [517, 476] on link "Ver Resultado" at bounding box center [514, 496] width 734 height 63
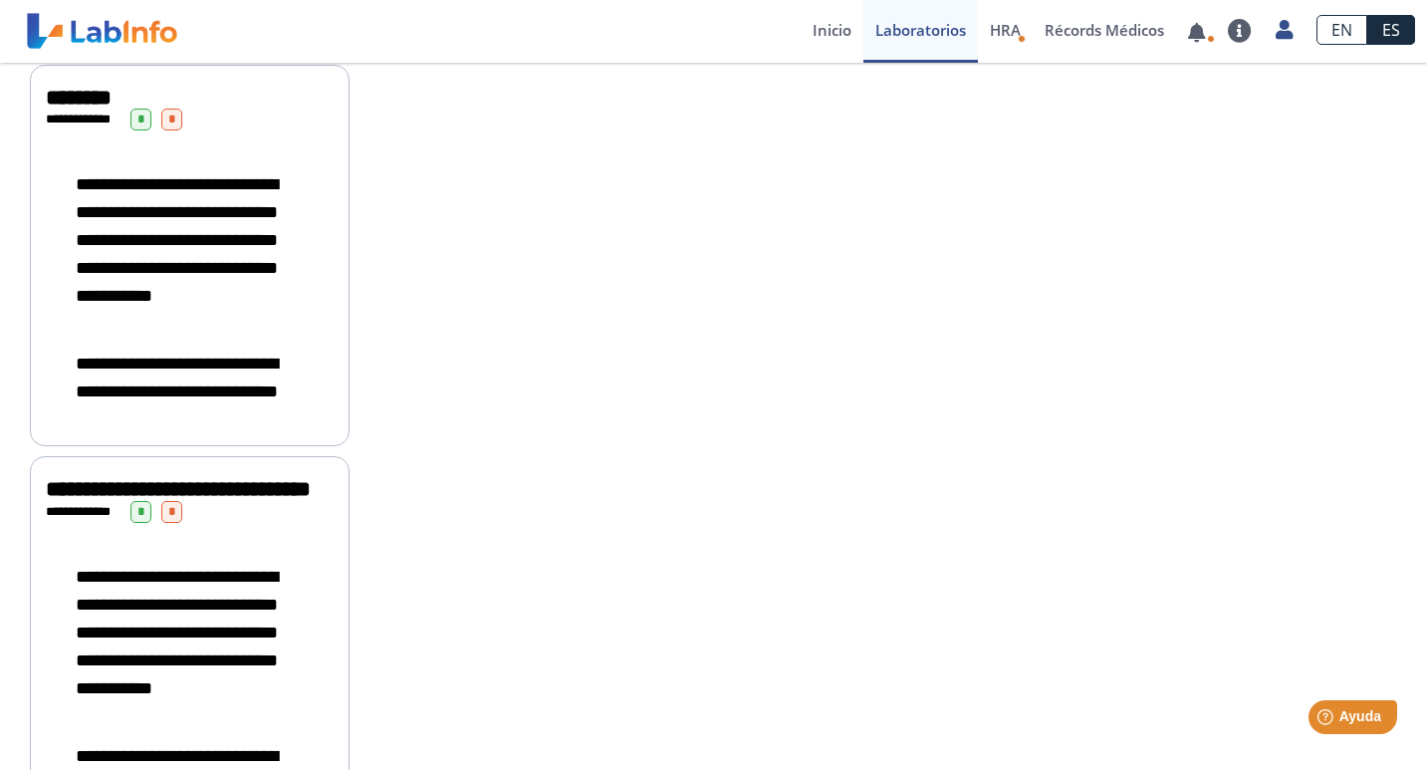
scroll to position [531, 0]
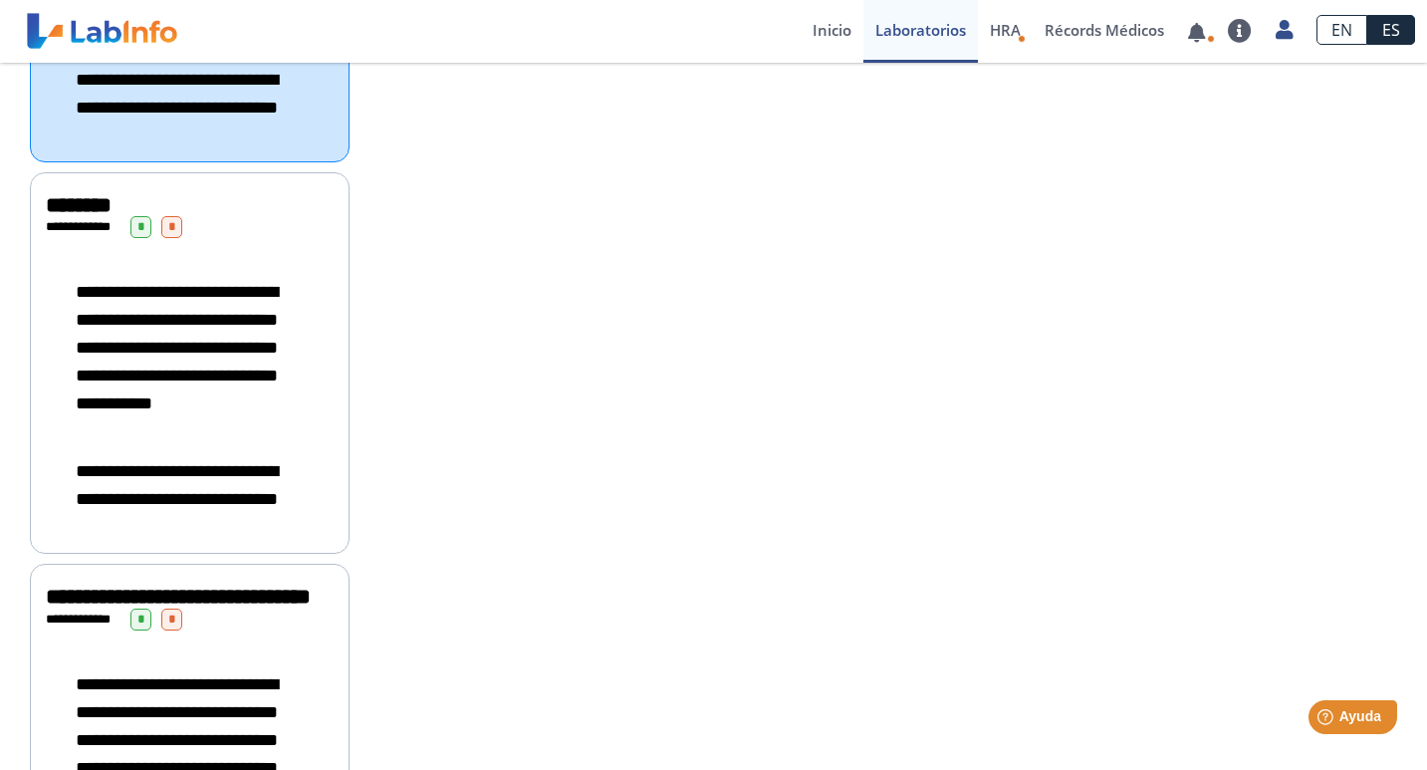
click at [227, 395] on span "**********" at bounding box center [177, 347] width 202 height 129
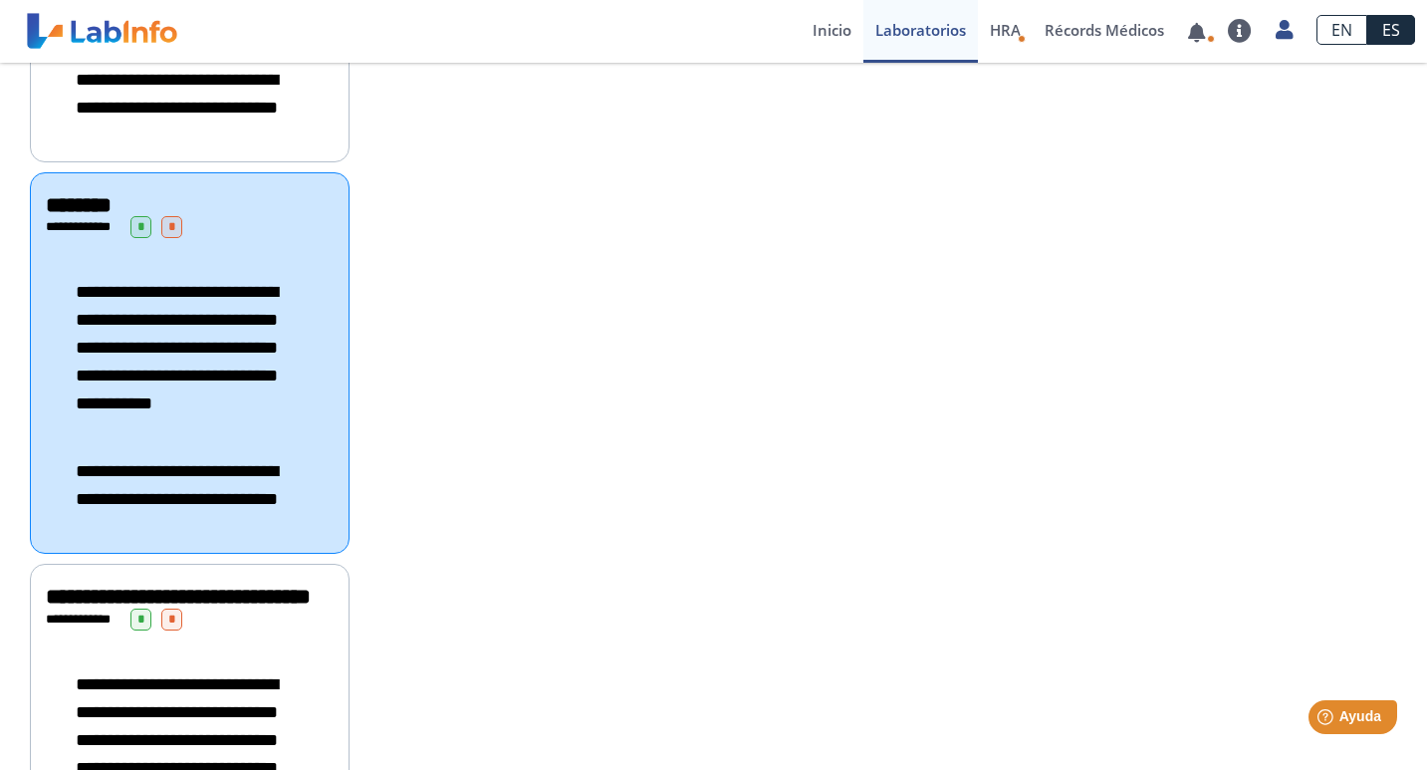
click at [234, 529] on div "**********" at bounding box center [190, 485] width 288 height 96
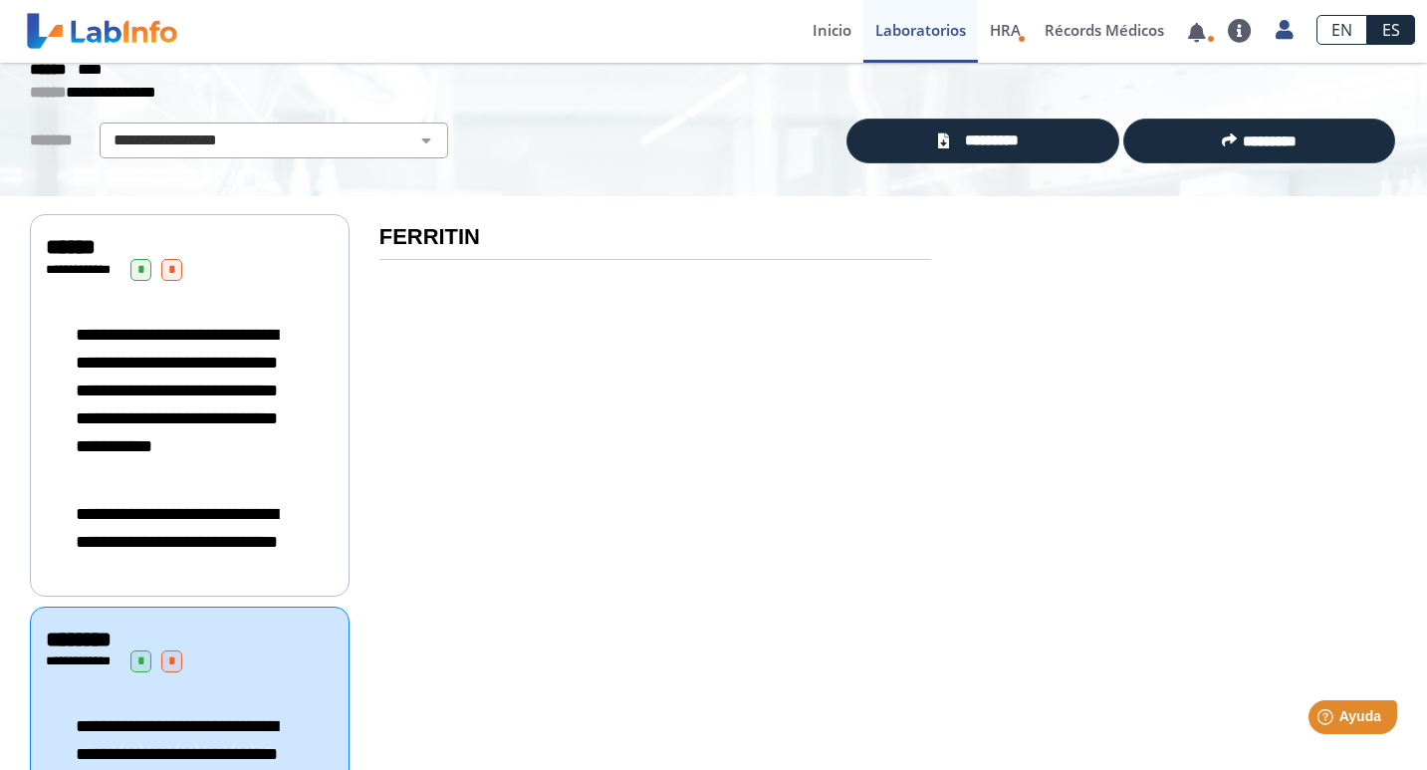
scroll to position [68, 0]
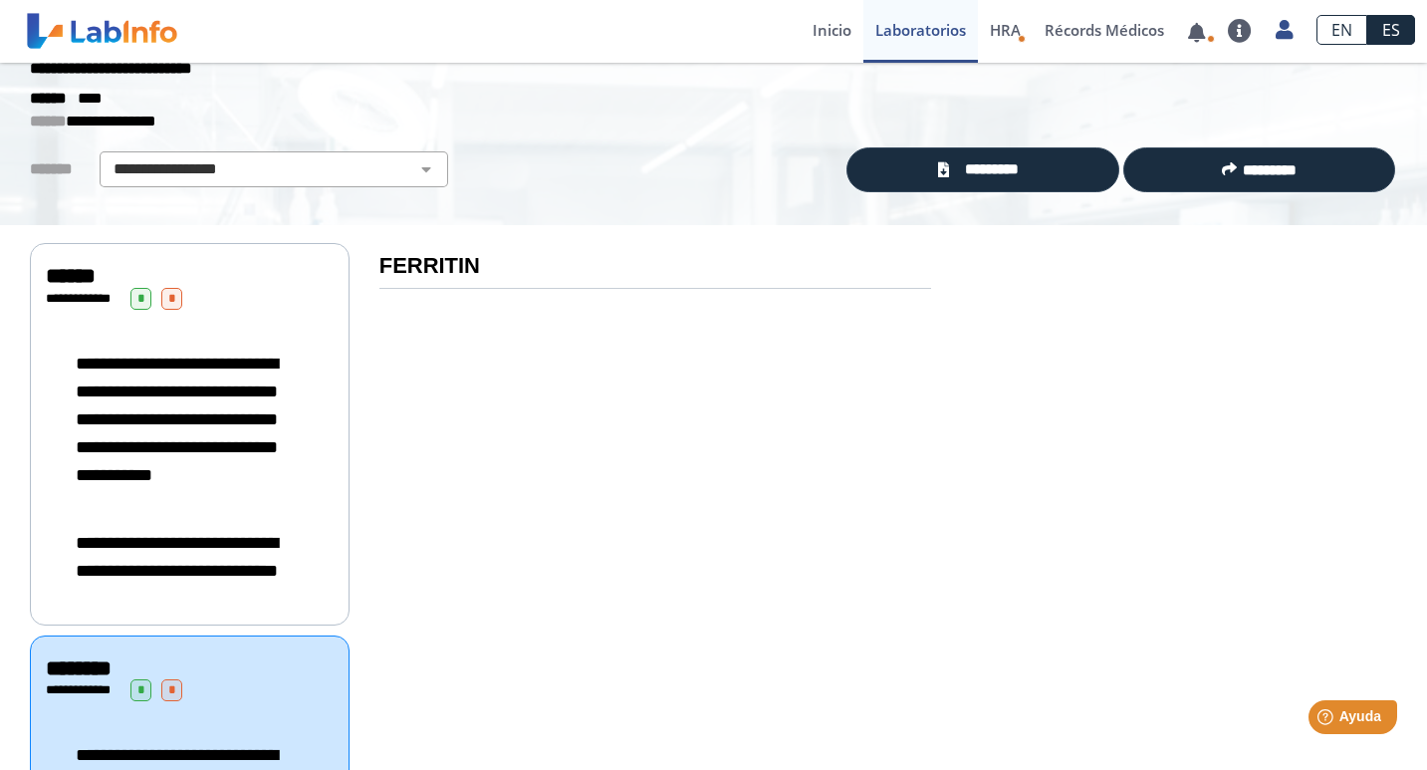
click at [234, 534] on span "**********" at bounding box center [177, 557] width 202 height 46
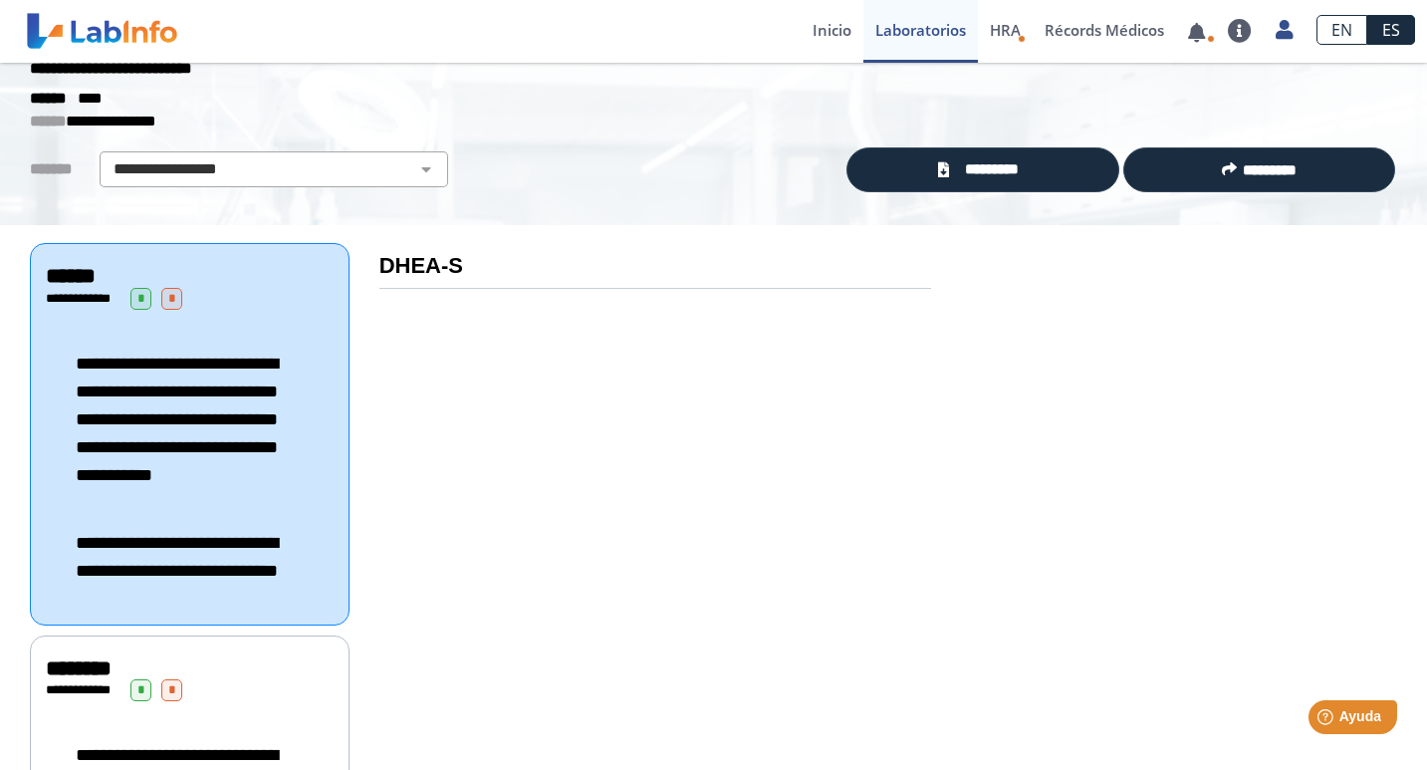
click at [234, 534] on span "**********" at bounding box center [177, 557] width 202 height 46
click at [979, 188] on link "*********" at bounding box center [982, 169] width 272 height 45
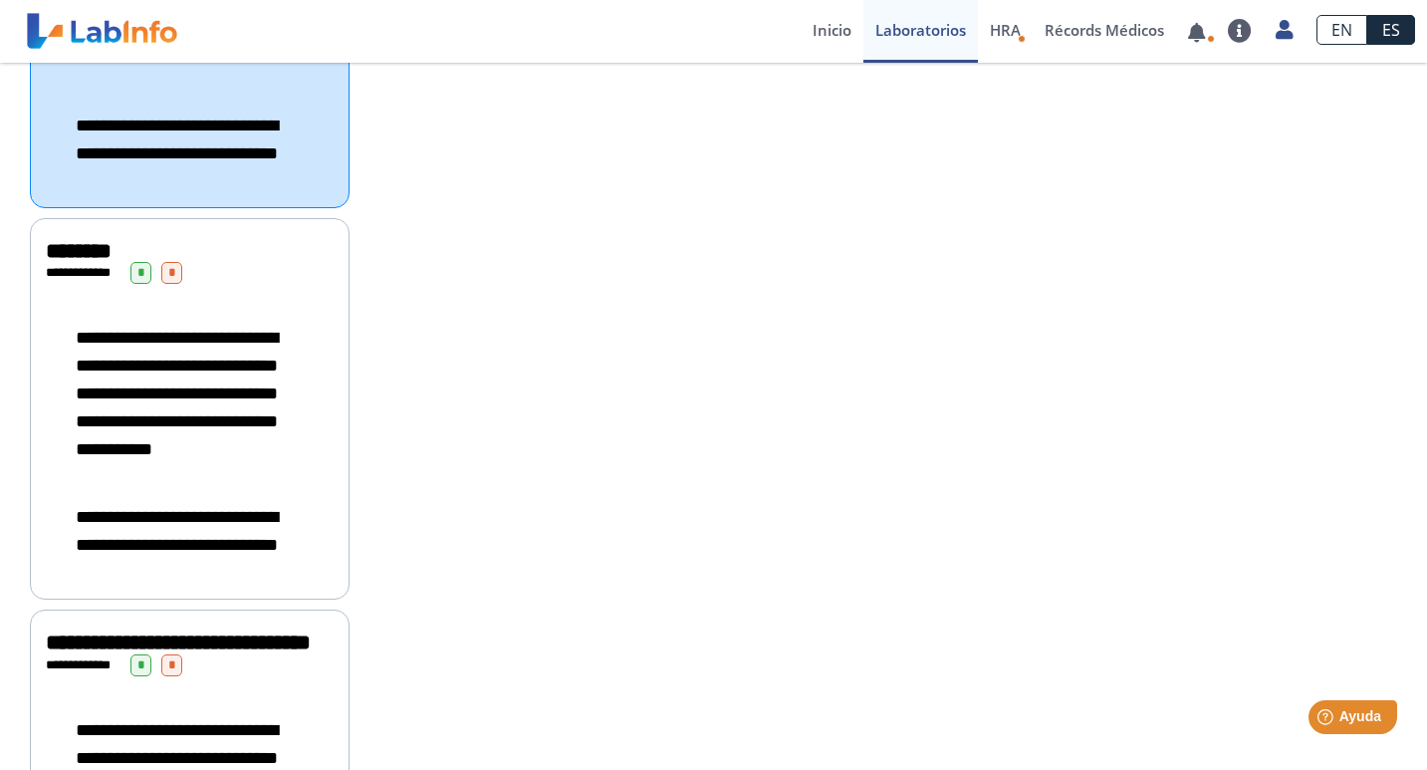
scroll to position [505, 0]
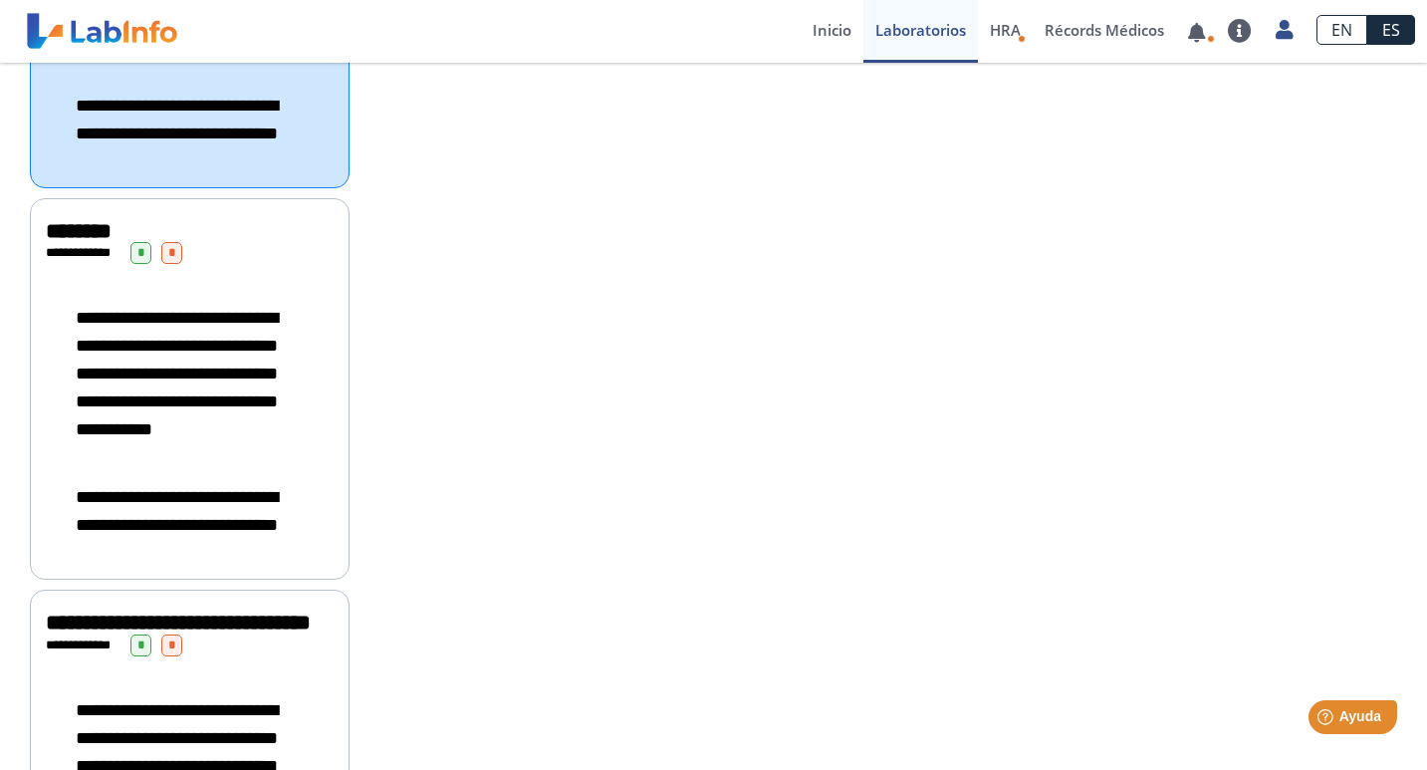
click at [222, 422] on span "**********" at bounding box center [177, 373] width 202 height 129
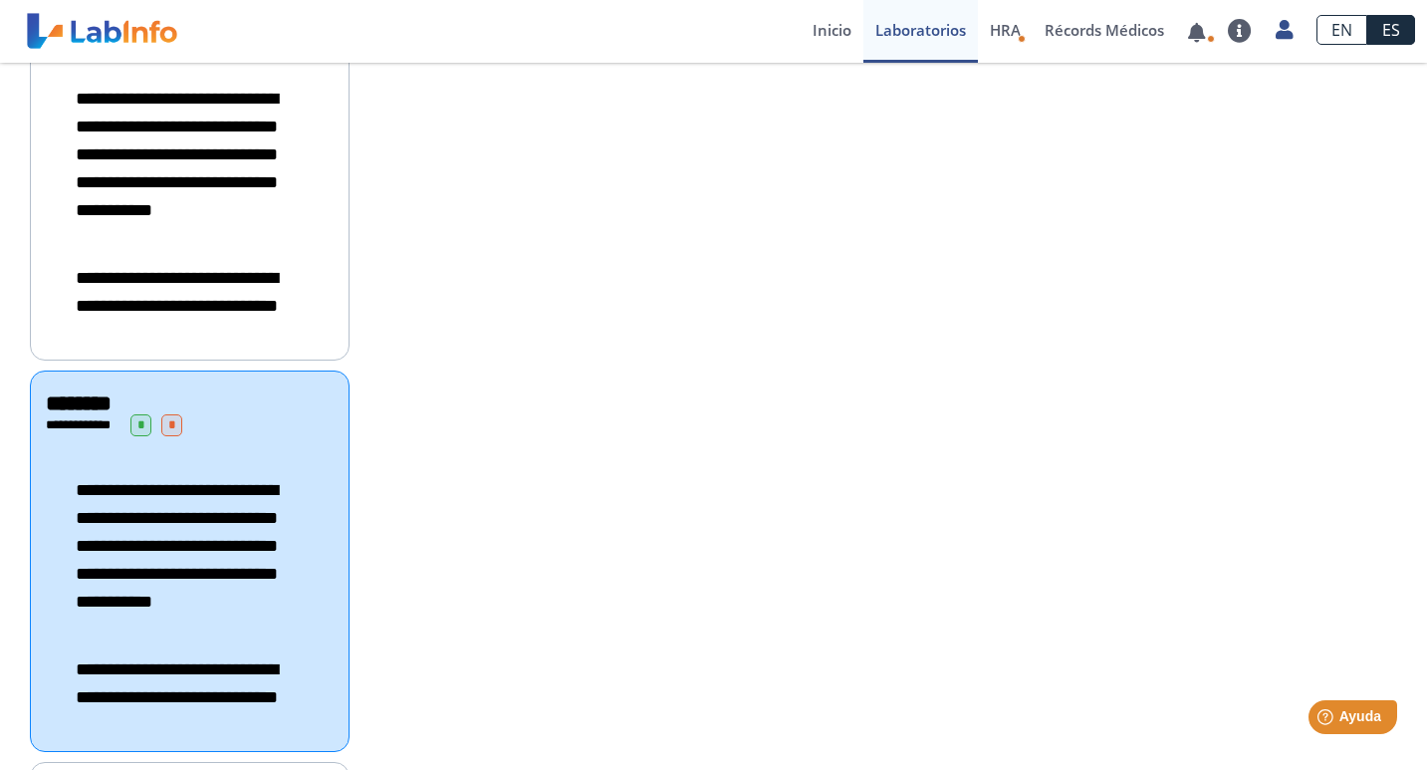
scroll to position [0, 0]
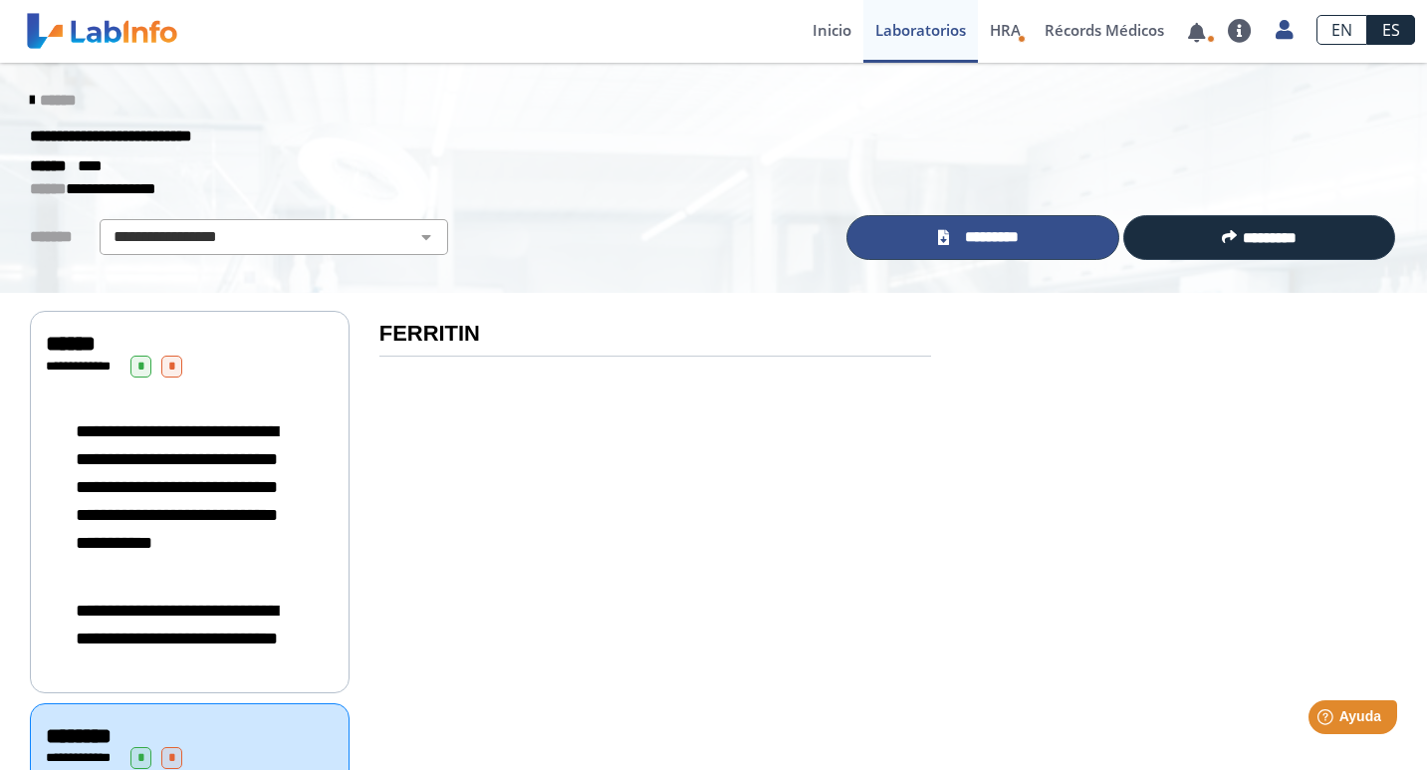
click at [1019, 235] on span "*********" at bounding box center [992, 237] width 74 height 23
